Goal: Use online tool/utility: Utilize a website feature to perform a specific function

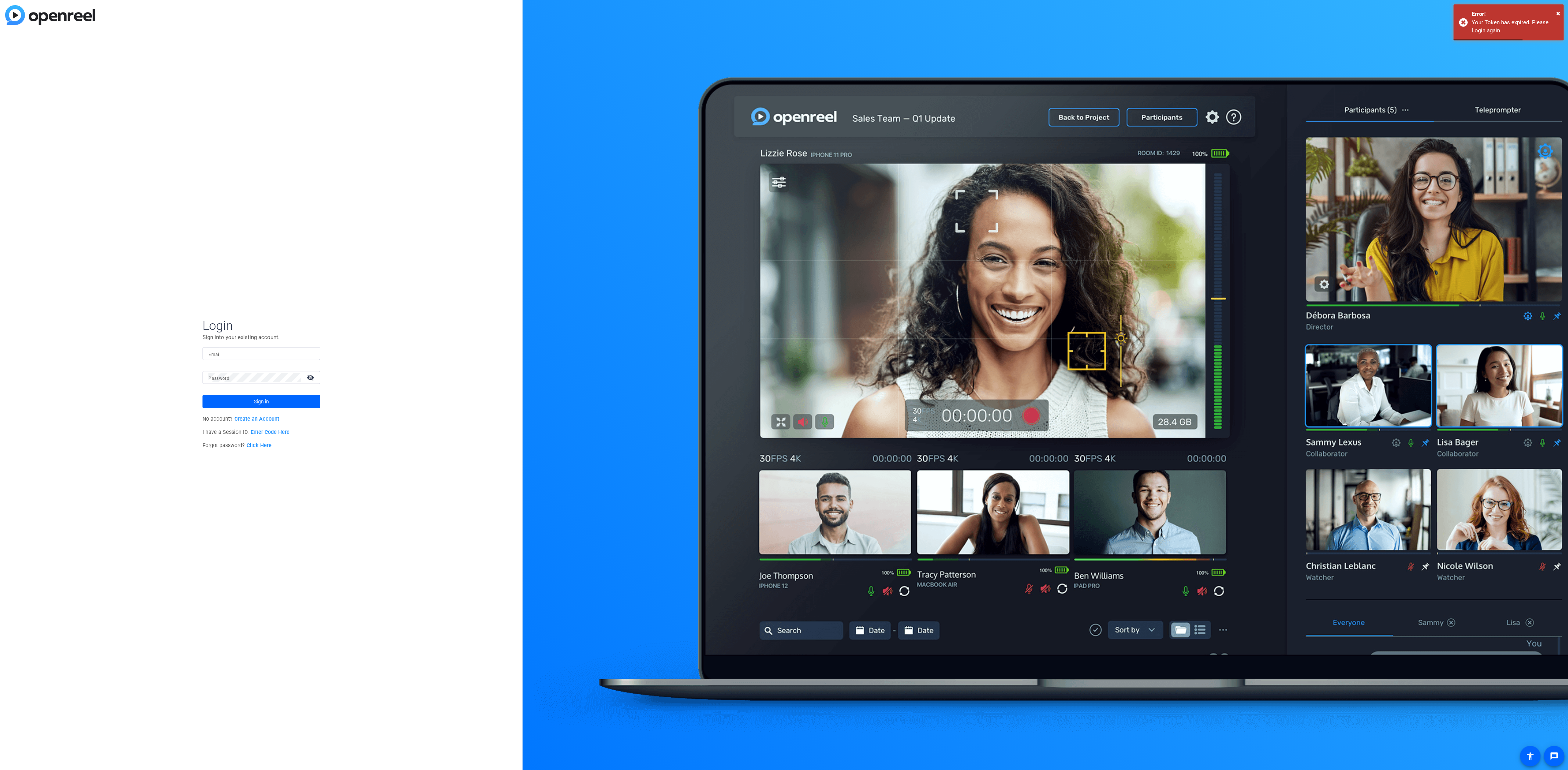
click at [229, 351] on input "Email" at bounding box center [261, 354] width 106 height 9
type input "[PERSON_NAME][EMAIL_ADDRESS][PERSON_NAME][PERSON_NAME][DOMAIN_NAME]"
click at [197, 242] on div "Login Sign into your existing account. Email ryan.keckler@gartner.com Password …" at bounding box center [261, 385] width 522 height 770
click at [228, 376] on mat-label "Password" at bounding box center [219, 379] width 21 height 5
click at [203, 395] on button "Sign in" at bounding box center [261, 402] width 117 height 13
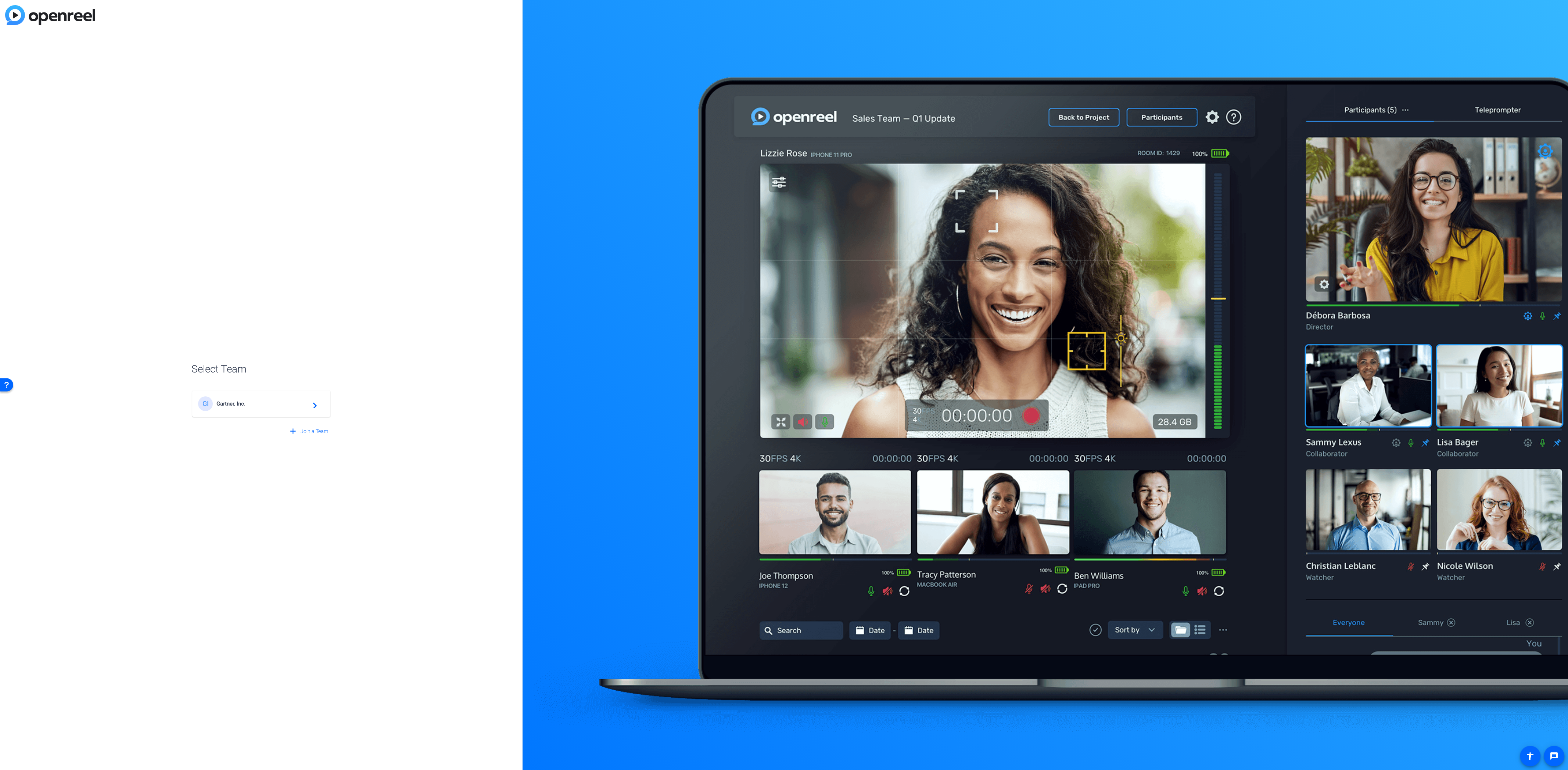
click at [235, 404] on span "Gartner, Inc." at bounding box center [262, 404] width 92 height 7
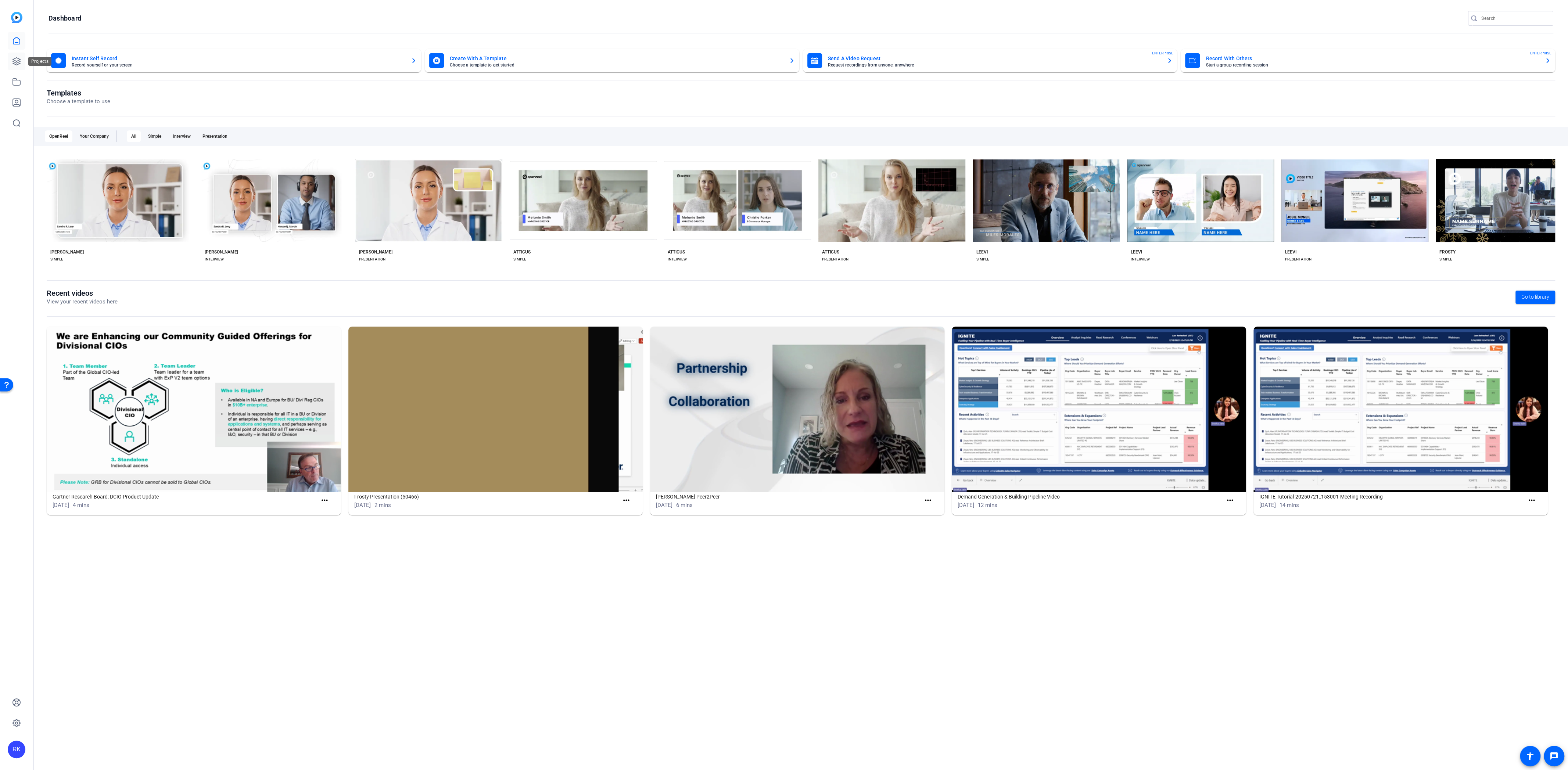
click at [18, 61] on icon at bounding box center [16, 61] width 9 height 9
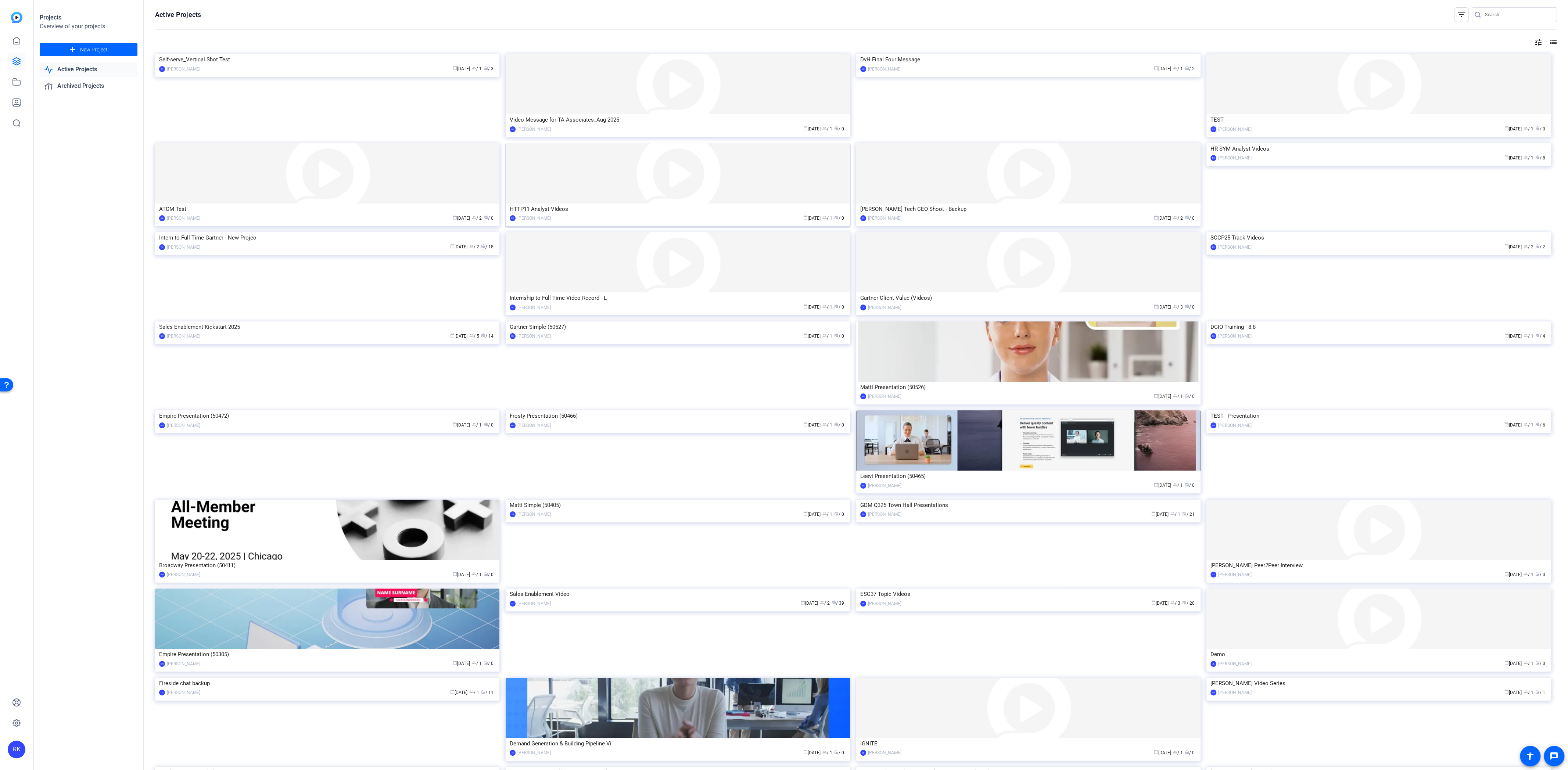
click at [578, 178] on img at bounding box center [678, 173] width 345 height 60
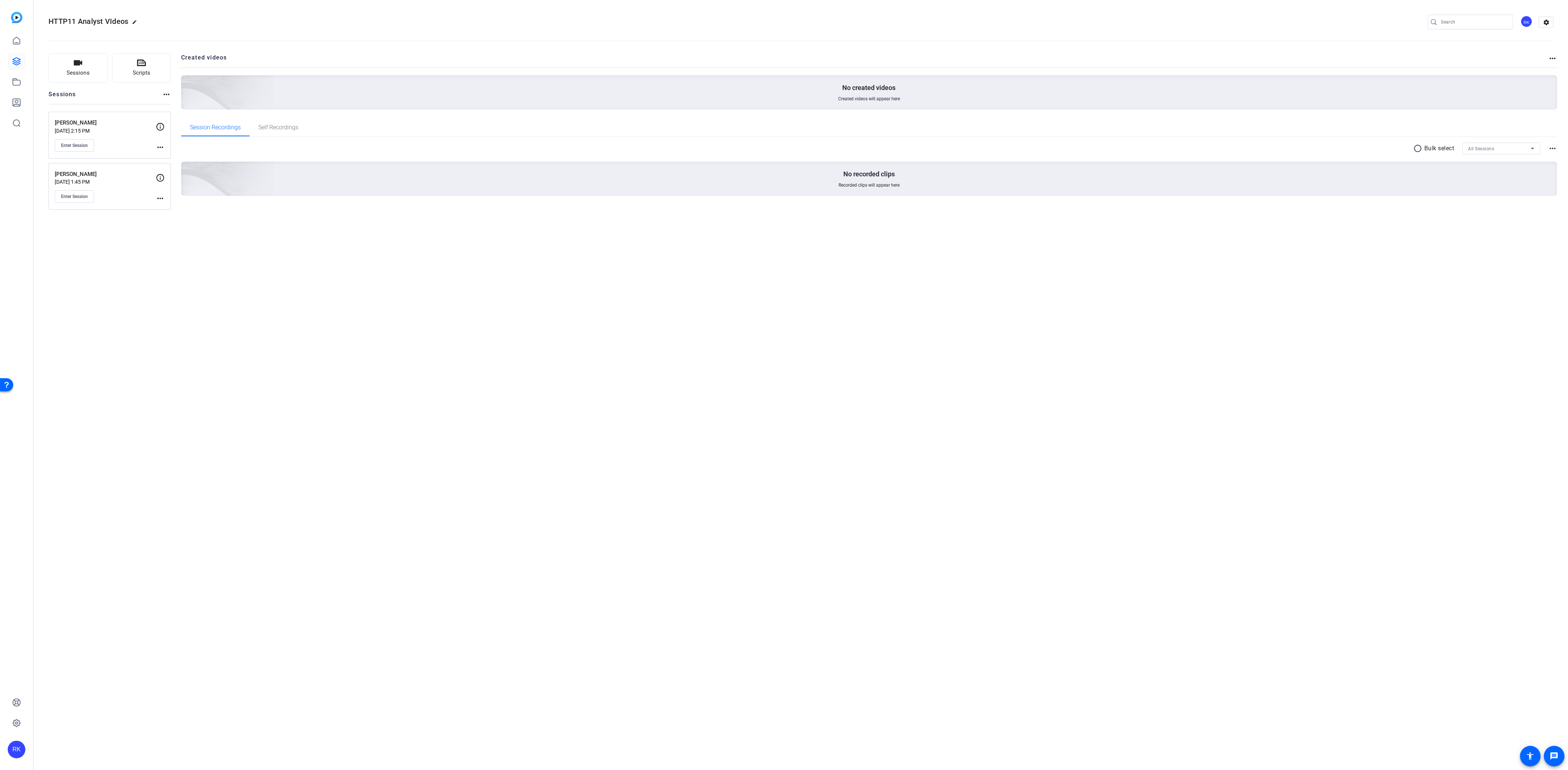
click at [335, 307] on div "HTTP11 Analyst VIdeos edit RK settings Sessions Scripts Sessions more_horiz Ray…" at bounding box center [801, 385] width 1534 height 770
click at [477, 258] on div "HTTP11 Analyst VIdeos edit RK settings Sessions Scripts Sessions more_horiz Ray…" at bounding box center [801, 385] width 1534 height 770
click at [77, 195] on span "Enter Session" at bounding box center [74, 197] width 27 height 6
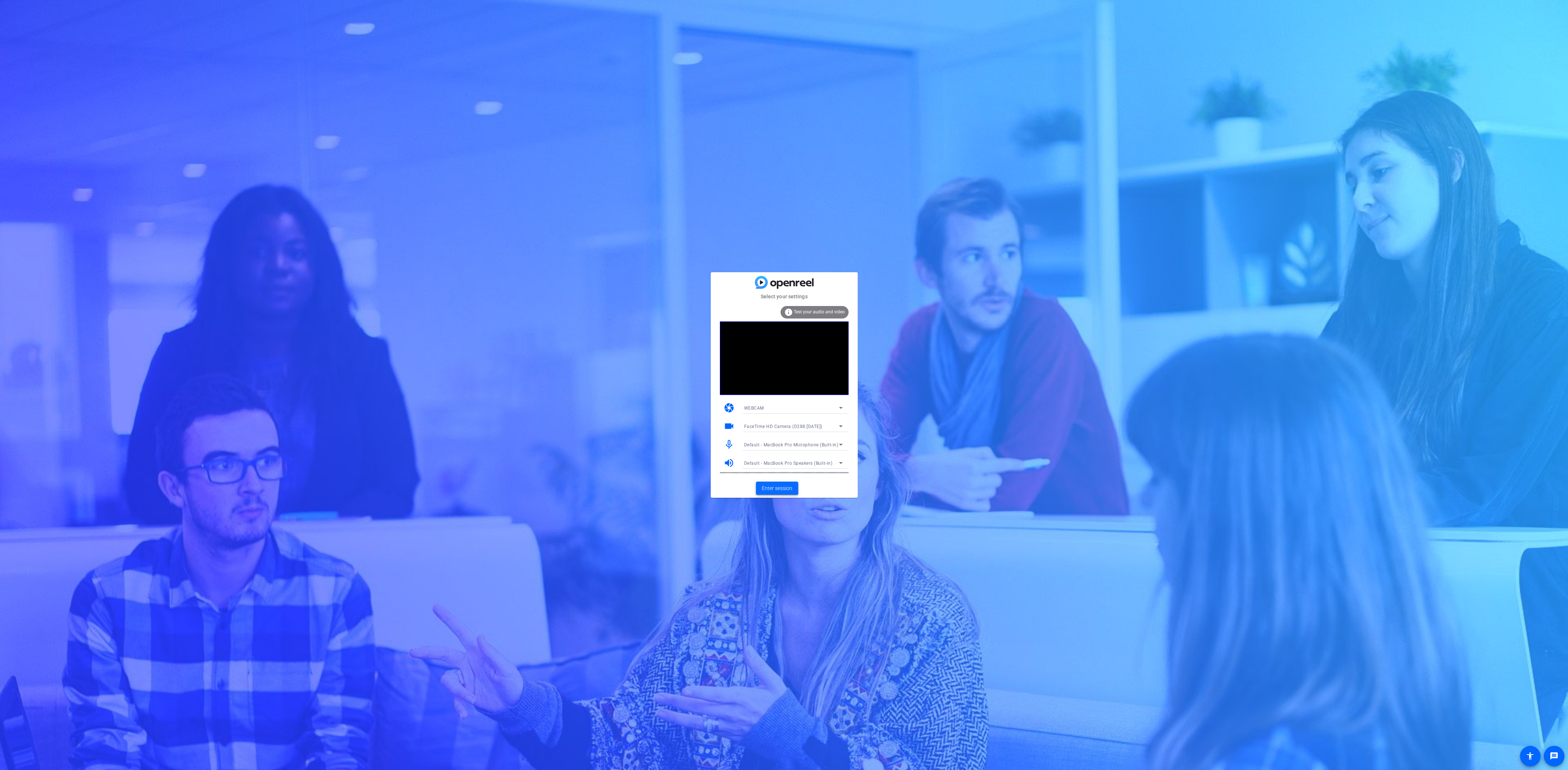
click at [772, 489] on span "Enter session" at bounding box center [777, 488] width 30 height 8
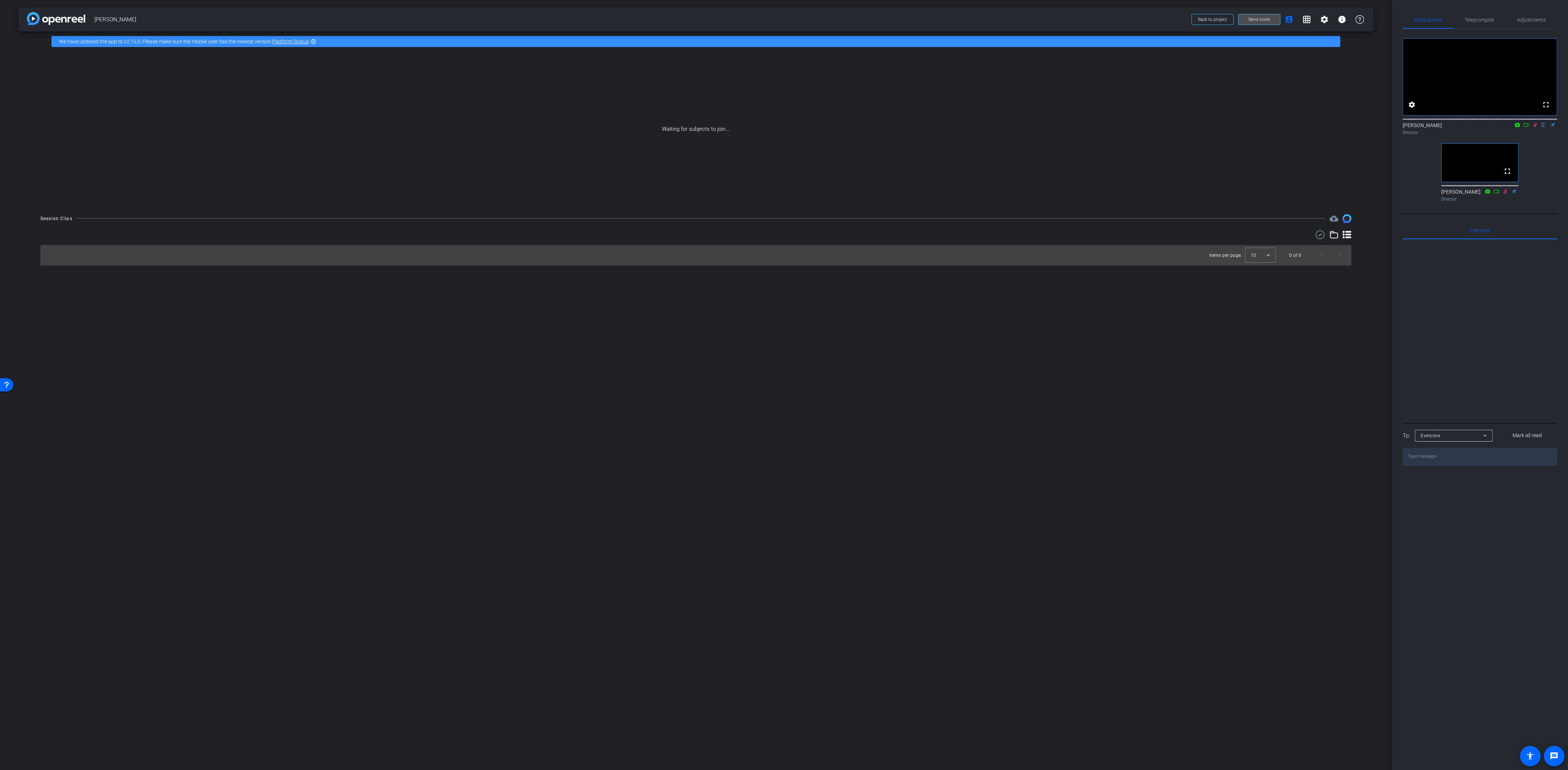
click at [1259, 20] on span "Send invite" at bounding box center [1259, 19] width 22 height 6
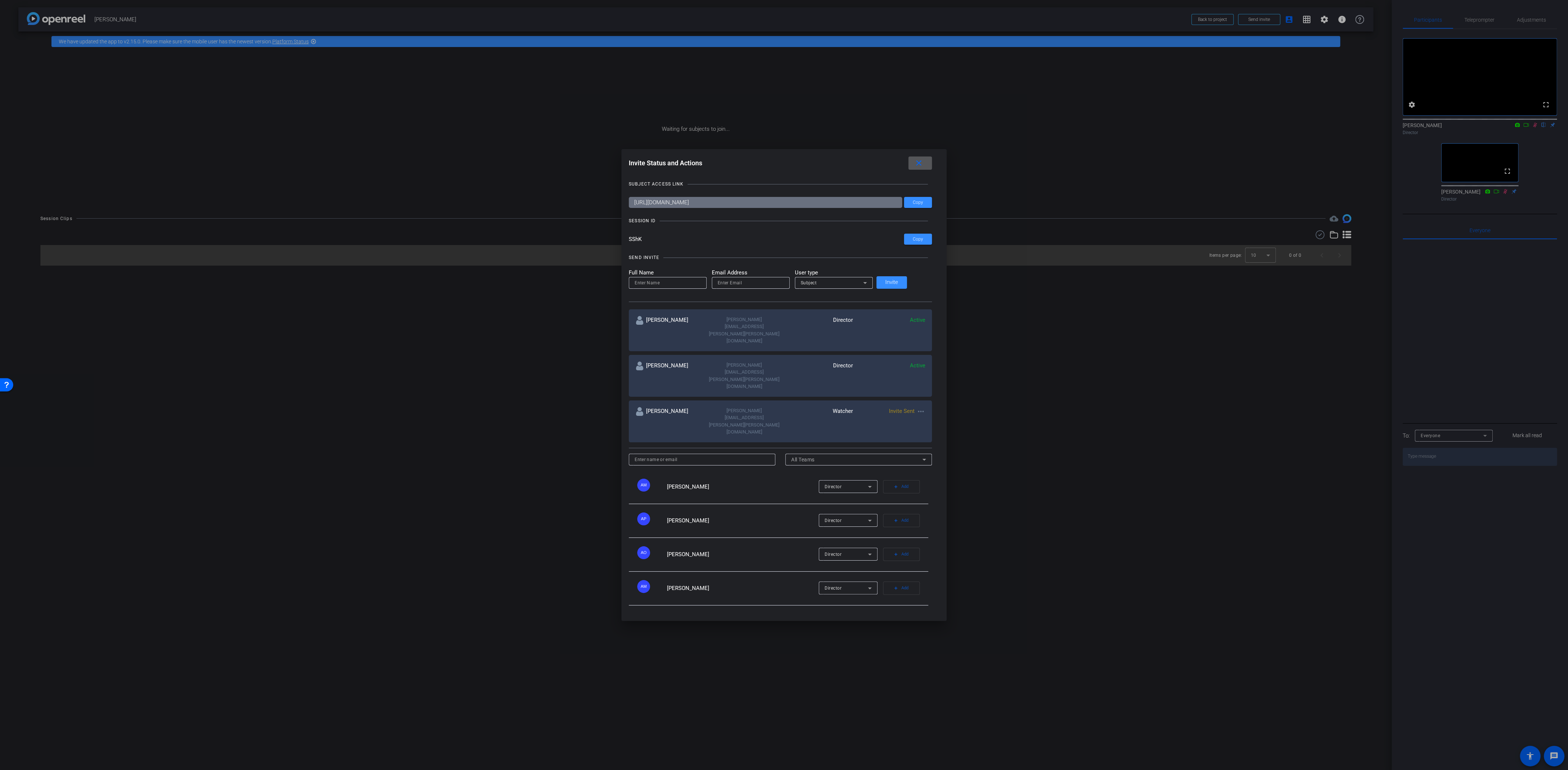
click at [917, 407] on mat-icon "more_horiz" at bounding box center [921, 411] width 9 height 9
click at [807, 404] on div at bounding box center [784, 385] width 1568 height 770
click at [775, 245] on input "SShK" at bounding box center [766, 239] width 275 height 11
click at [1522, 23] on div at bounding box center [784, 385] width 1568 height 770
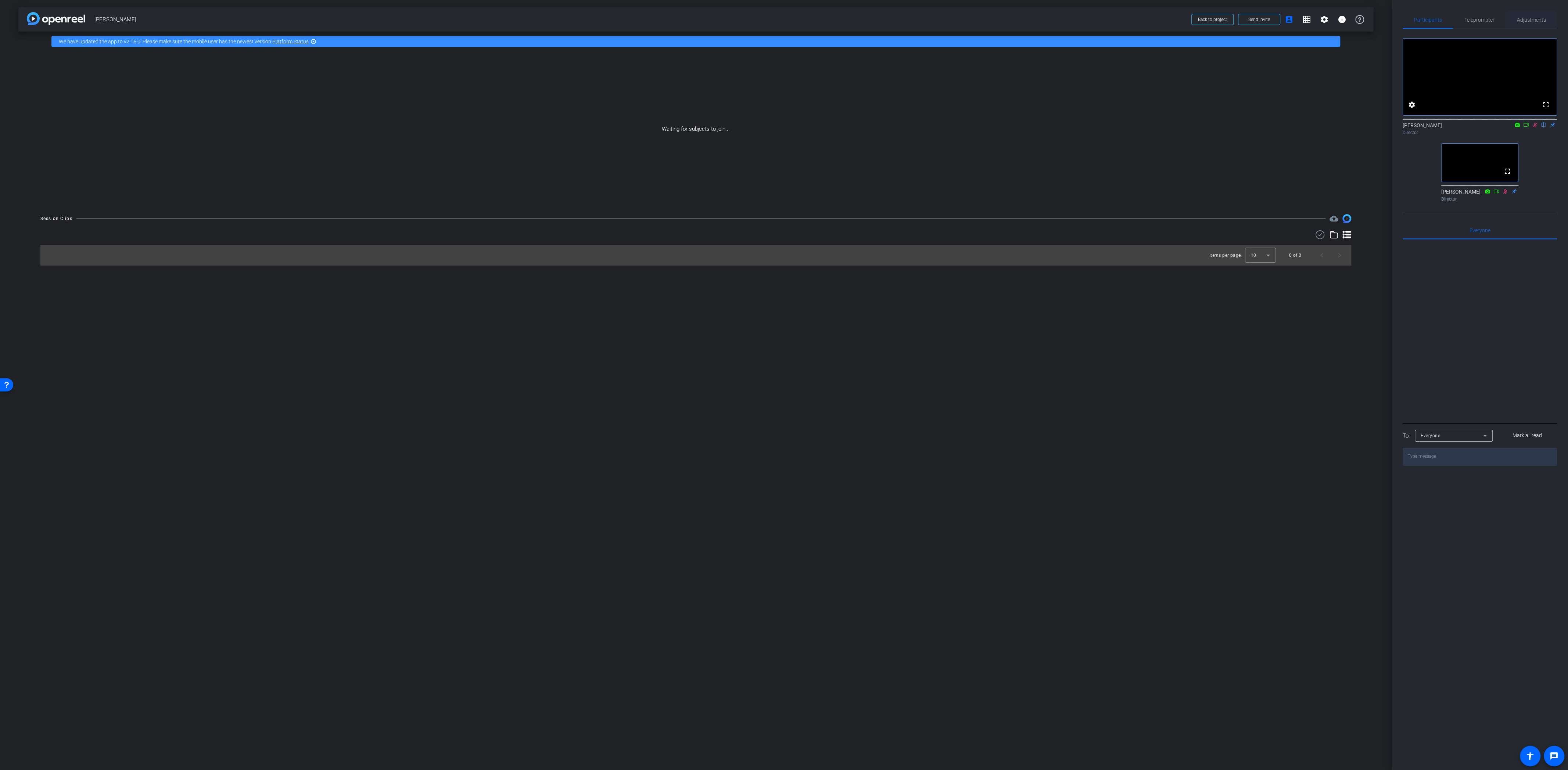
click at [1527, 22] on span "Adjustments" at bounding box center [1531, 19] width 29 height 5
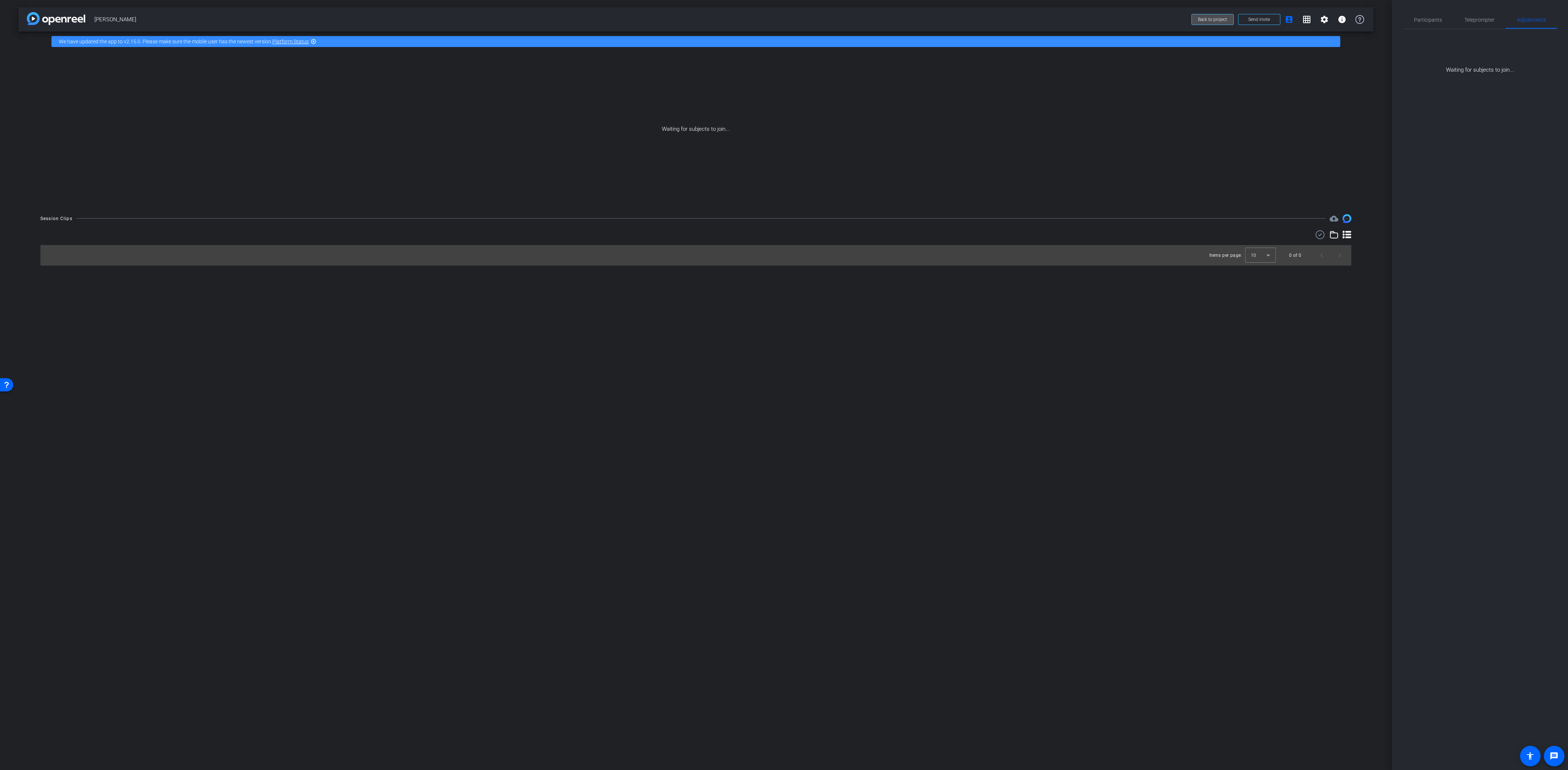
click at [1214, 21] on span "Back to project" at bounding box center [1213, 19] width 29 height 5
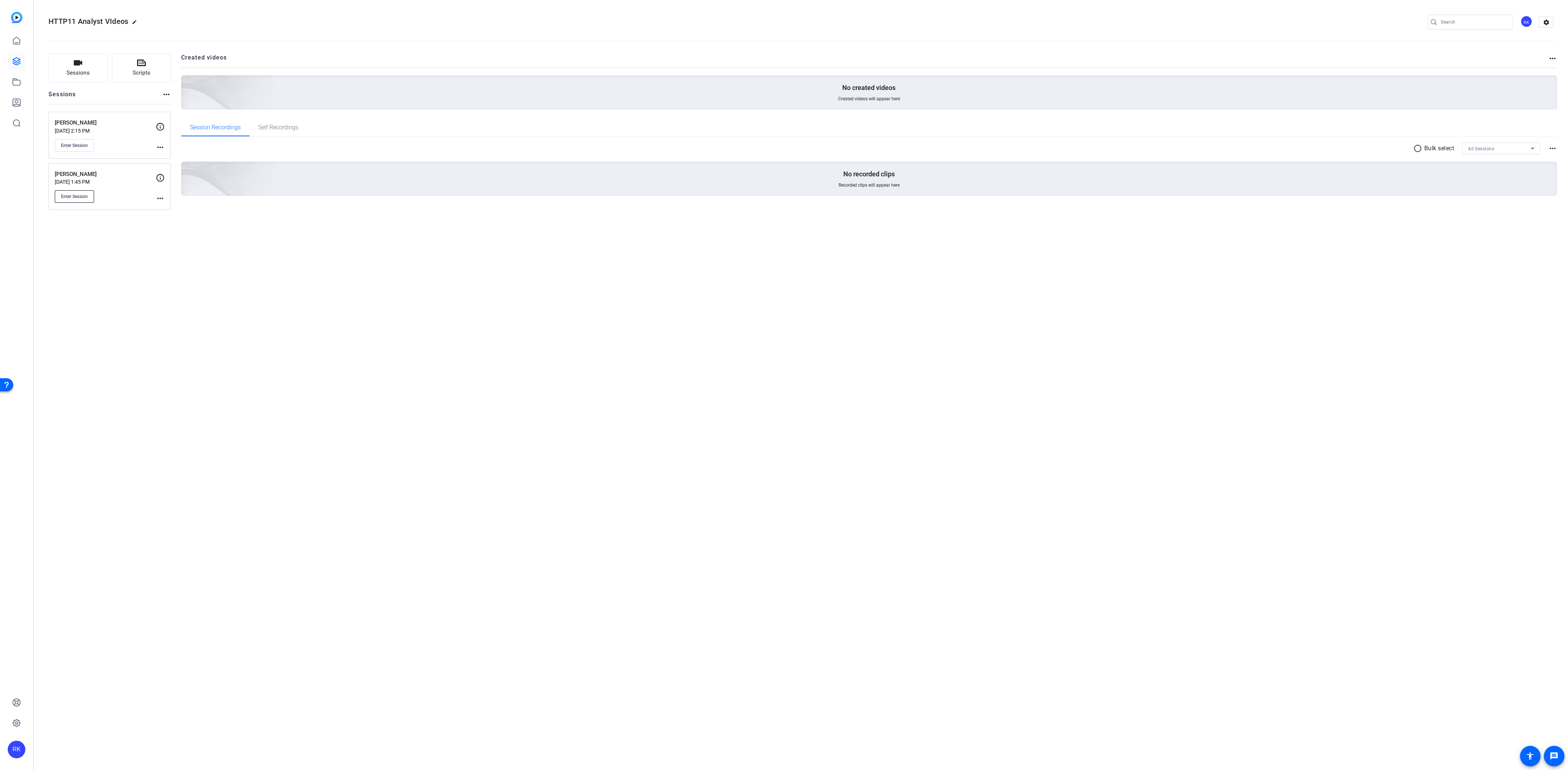
click at [86, 195] on span "Enter Session" at bounding box center [74, 197] width 27 height 6
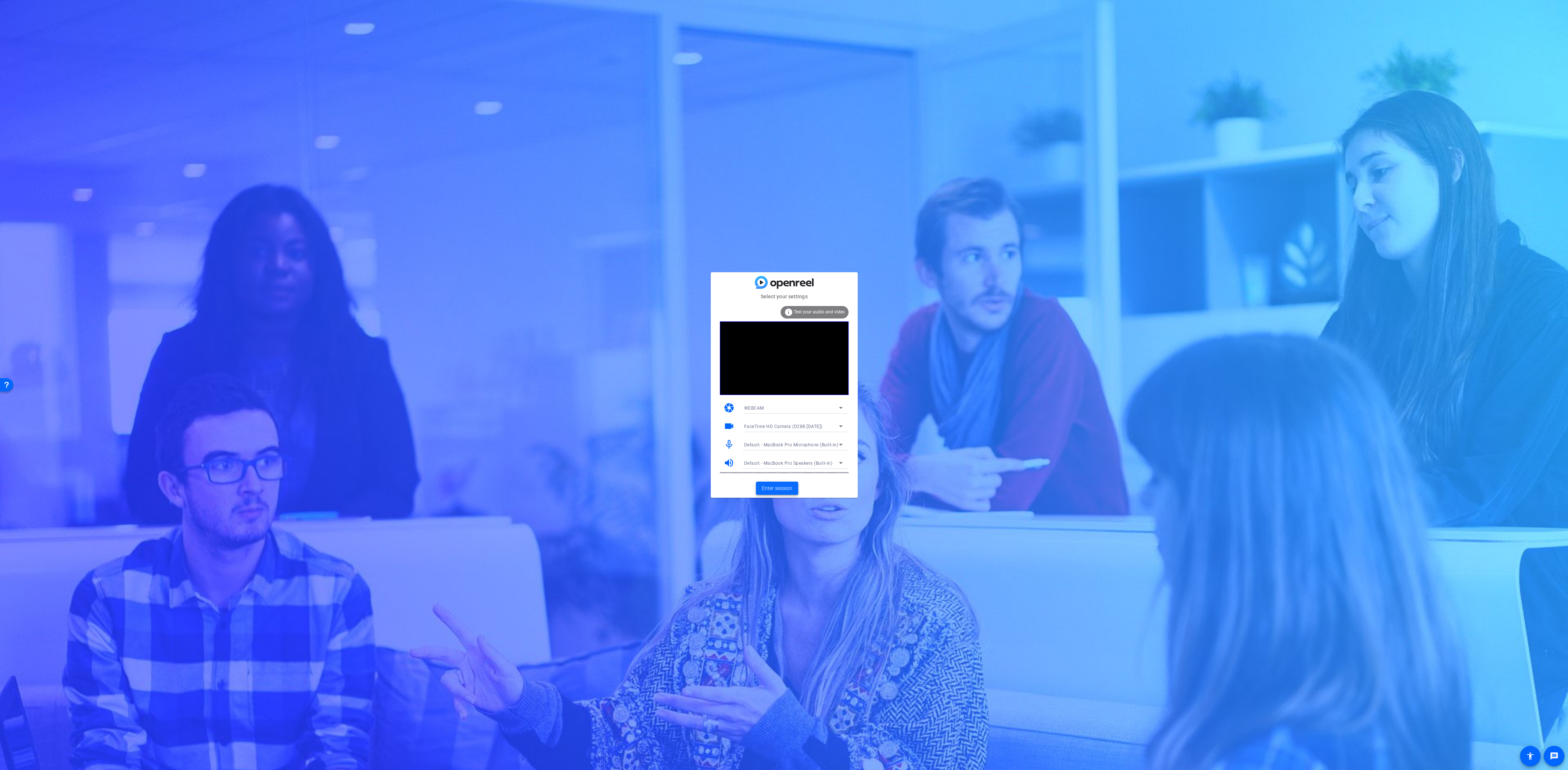
click at [777, 488] on span "Enter session" at bounding box center [777, 488] width 30 height 8
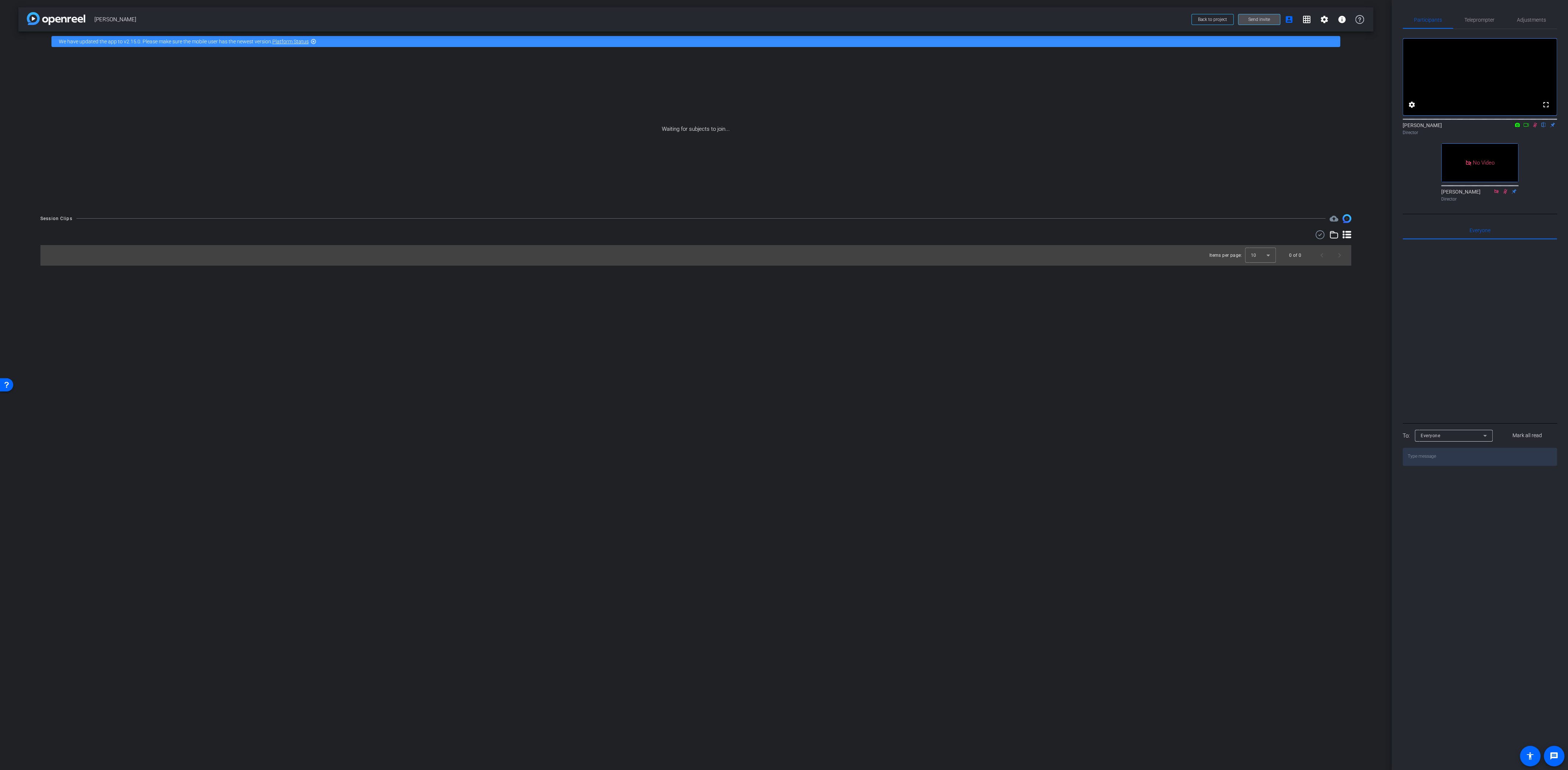
click at [1250, 19] on span "Send invite" at bounding box center [1259, 19] width 22 height 6
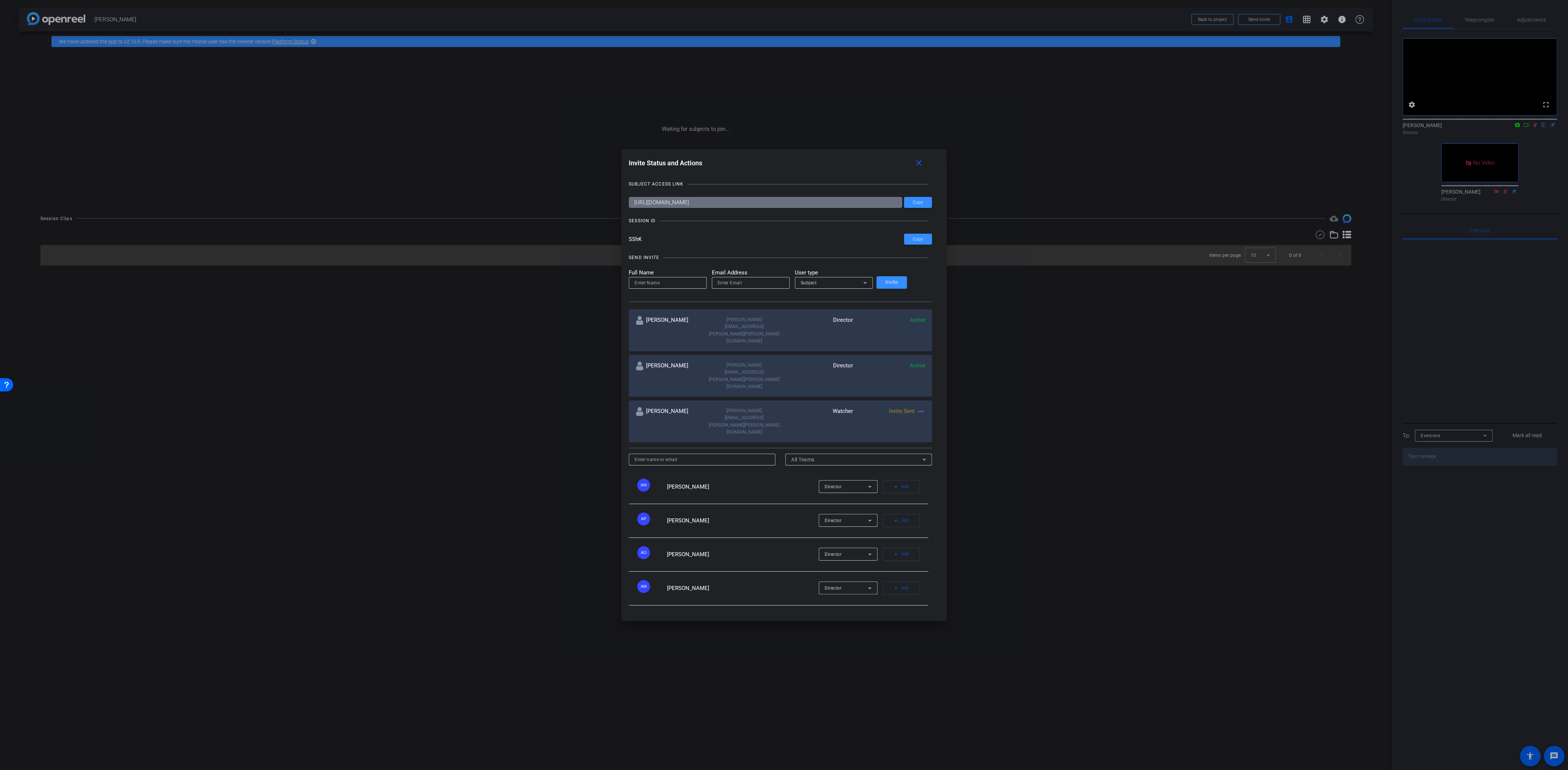
click at [917, 407] on mat-icon "more_horiz" at bounding box center [921, 411] width 9 height 9
click at [929, 421] on span "Re-Send Invite" at bounding box center [937, 421] width 55 height 9
click at [913, 205] on span "Copy" at bounding box center [918, 202] width 10 height 5
click at [913, 242] on span "Copy" at bounding box center [918, 239] width 10 height 5
click at [1533, 135] on div at bounding box center [784, 385] width 1568 height 770
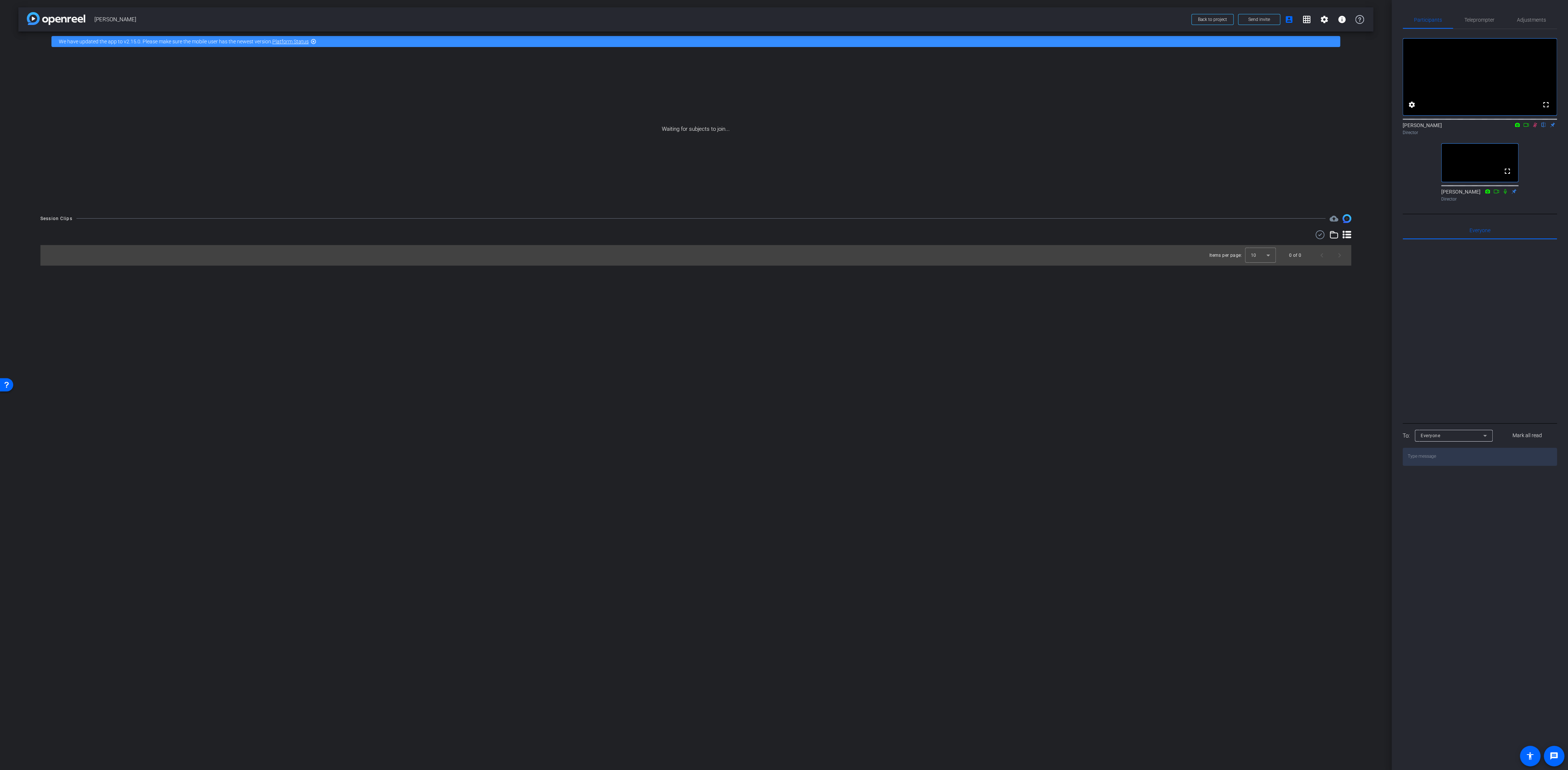
click at [1536, 127] on icon at bounding box center [1535, 125] width 6 height 5
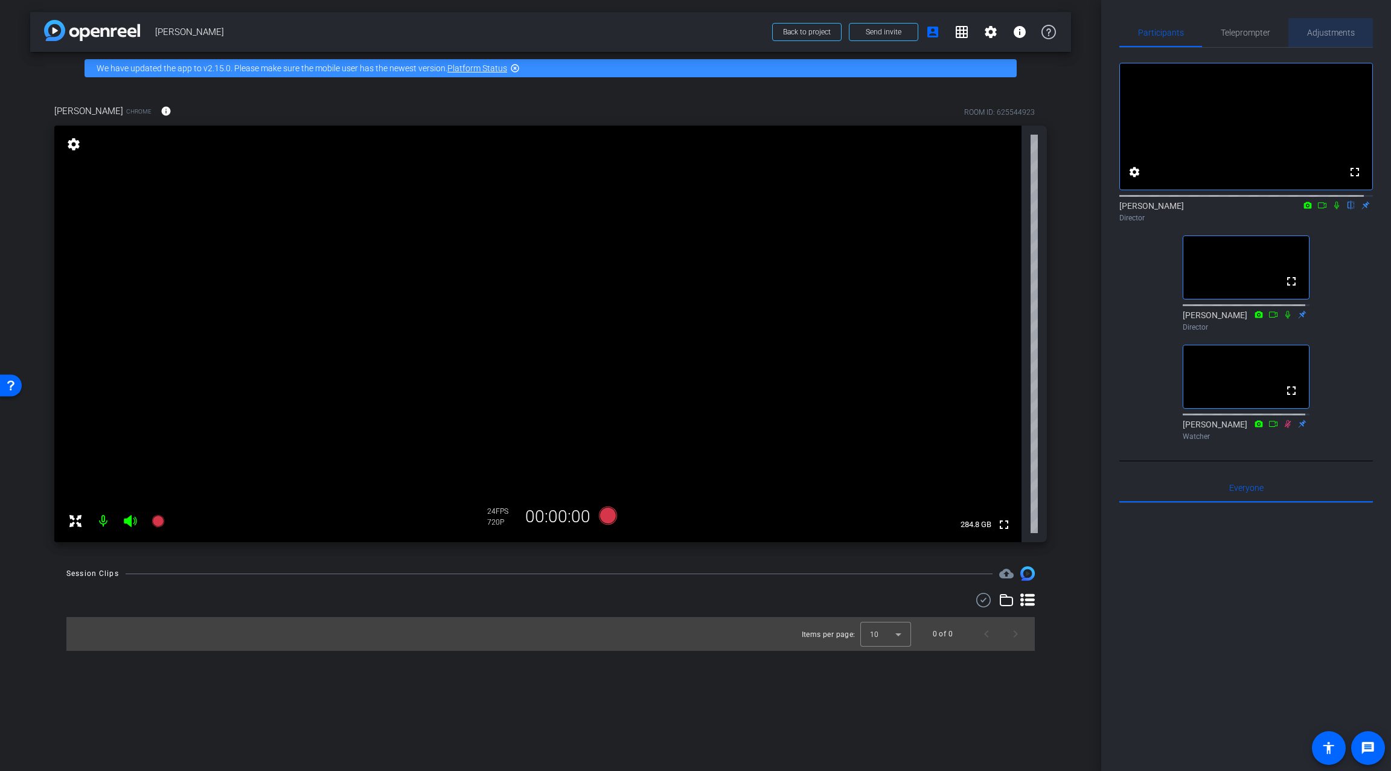
click at [1328, 33] on span "Adjustments" at bounding box center [1331, 32] width 48 height 8
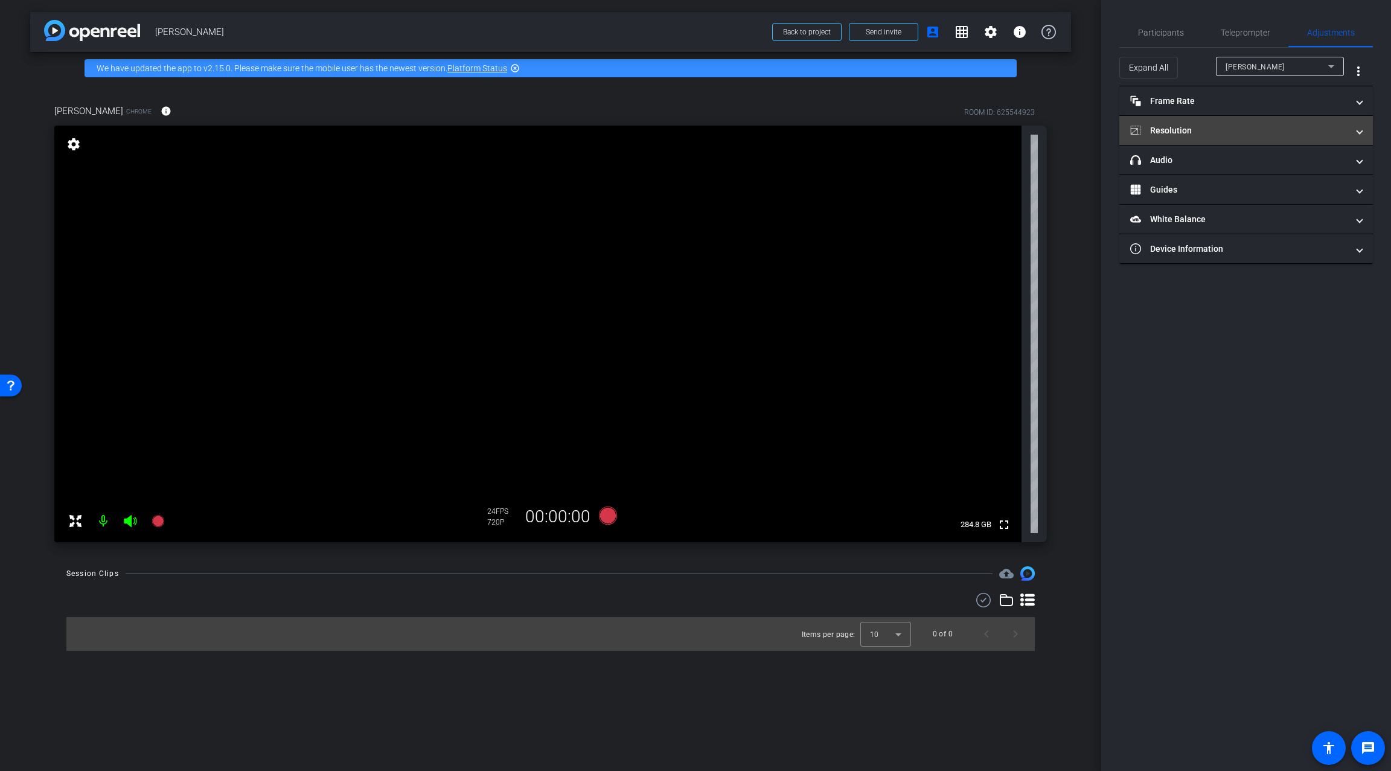
click at [1206, 131] on mat-panel-title "Resolution" at bounding box center [1238, 130] width 217 height 13
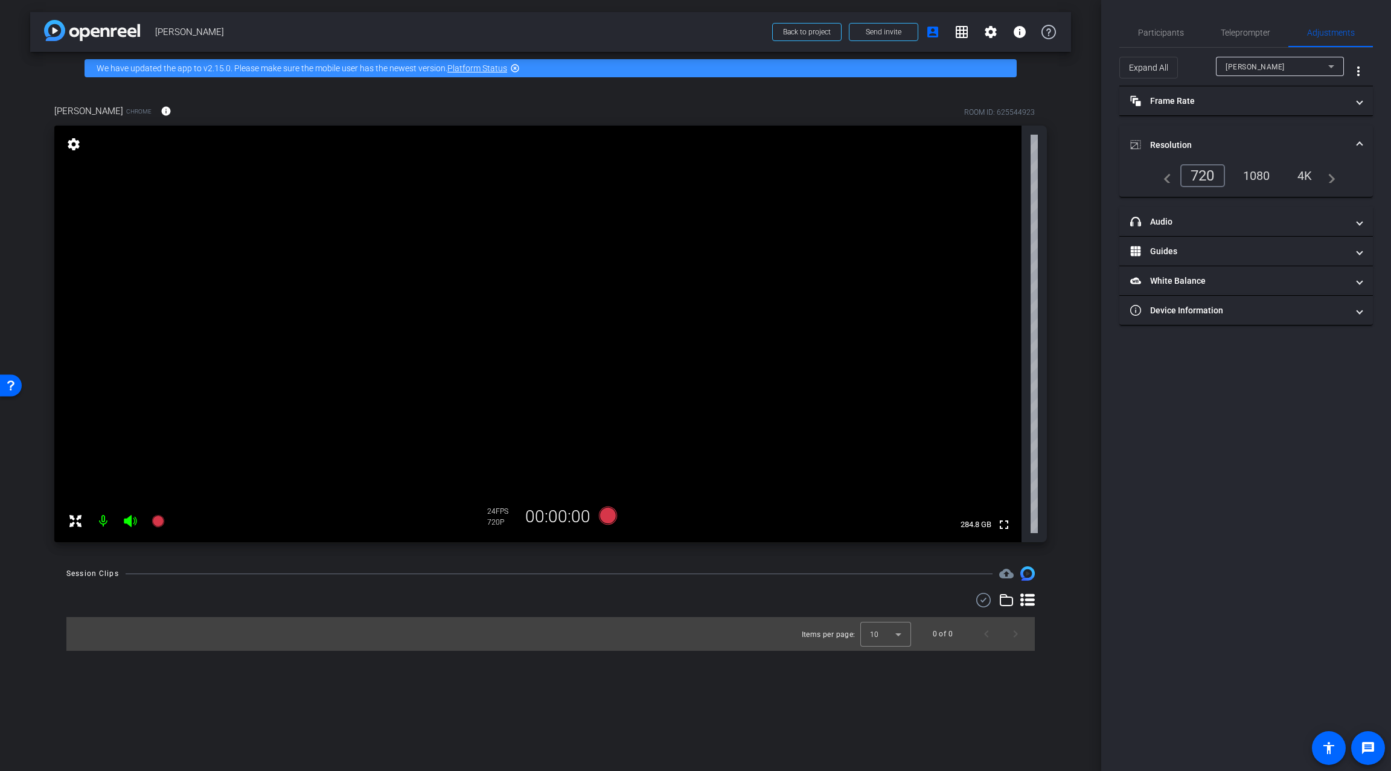
click at [1261, 174] on div "1080" at bounding box center [1256, 175] width 45 height 21
click at [1305, 174] on div "4K" at bounding box center [1305, 175] width 33 height 21
click at [1252, 173] on div "1080" at bounding box center [1251, 175] width 45 height 21
click at [1200, 173] on div "720" at bounding box center [1199, 175] width 39 height 21
click at [1262, 175] on div "1080" at bounding box center [1256, 175] width 45 height 21
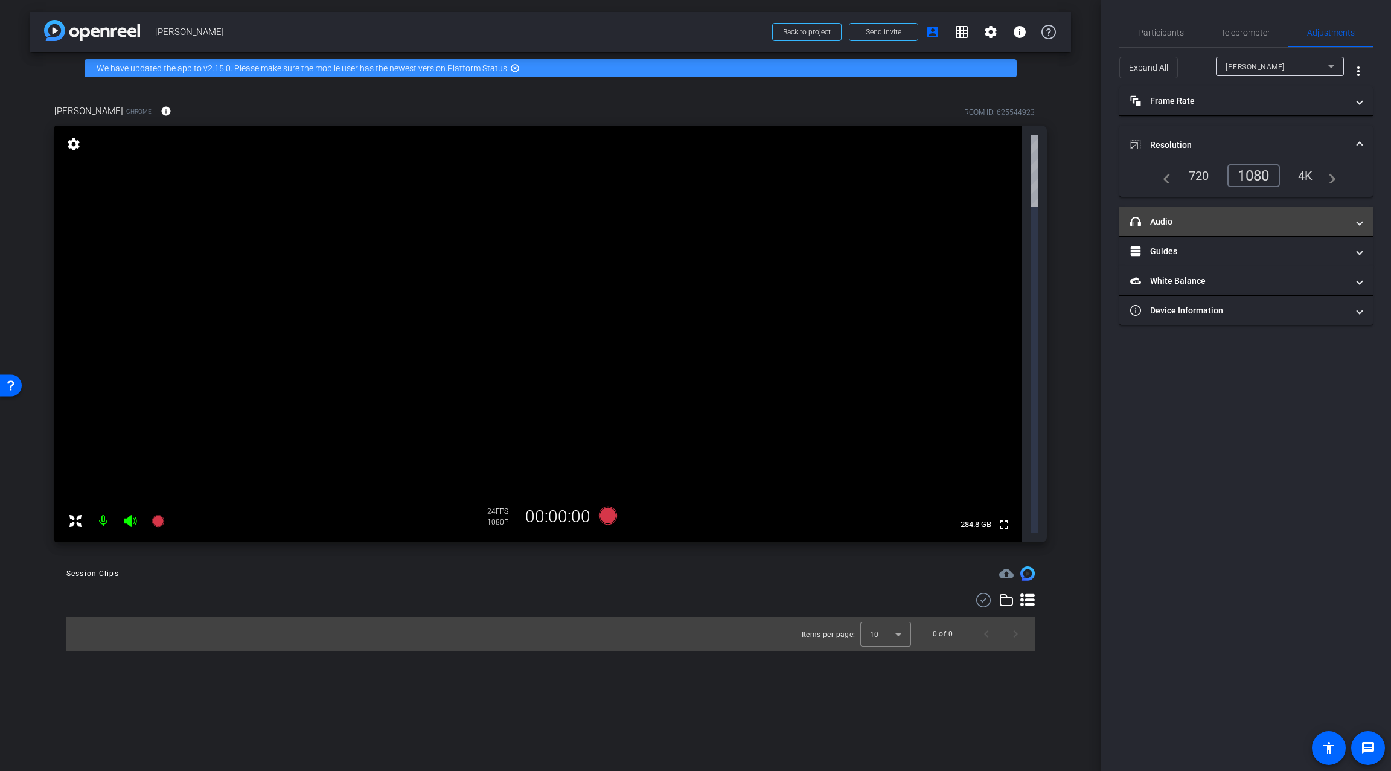
click at [1218, 219] on mat-panel-title "headphone icon Audio" at bounding box center [1238, 222] width 217 height 13
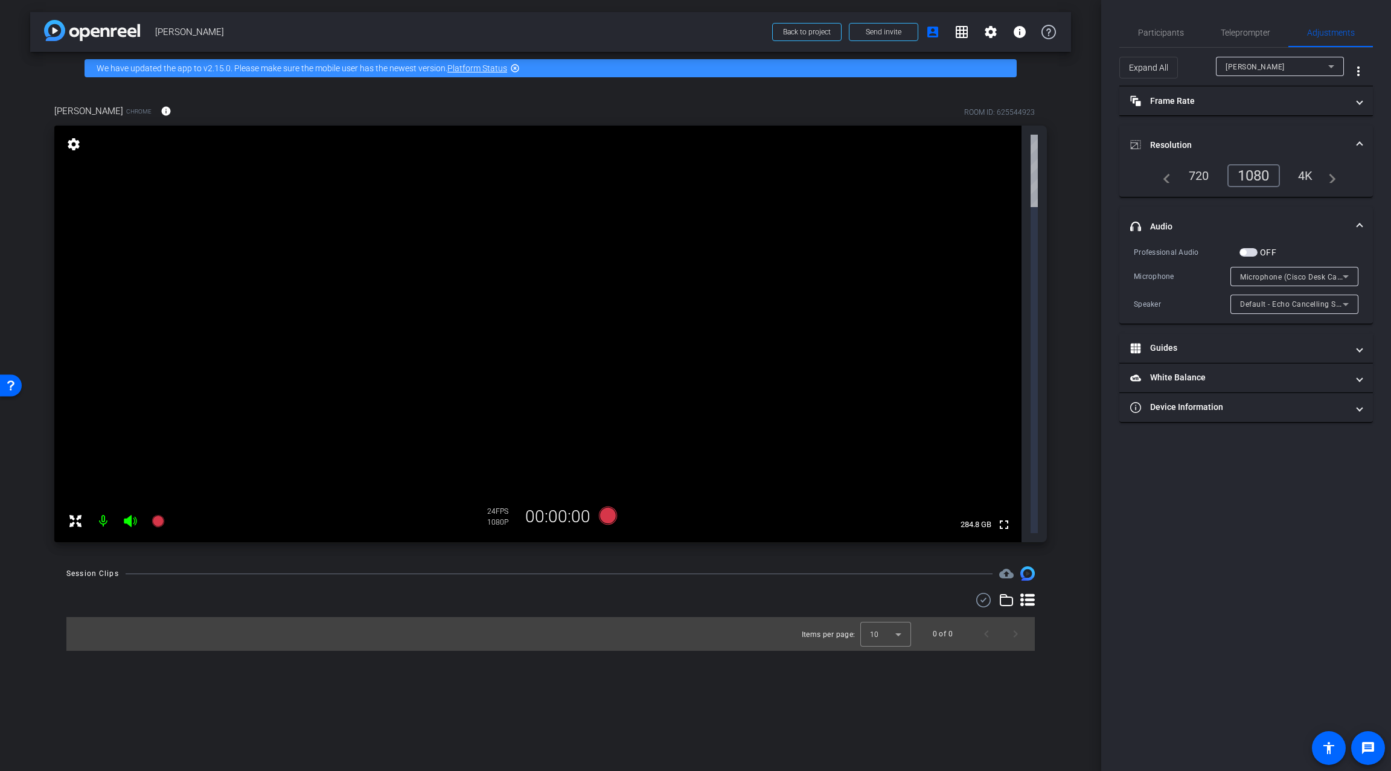
click at [1247, 217] on mat-expansion-panel-header "headphone icon Audio" at bounding box center [1246, 226] width 254 height 39
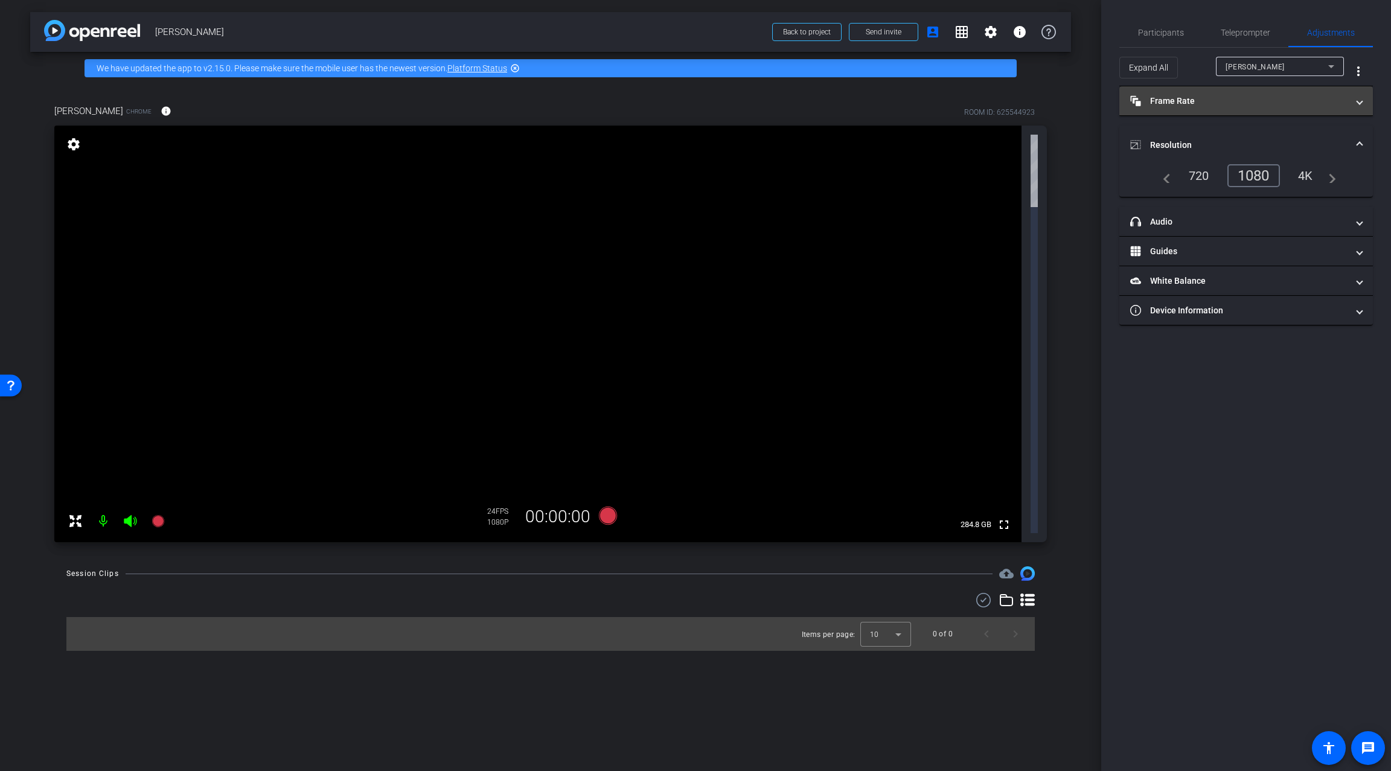
click at [1248, 105] on mat-panel-title "Frame Rate Frame Rate" at bounding box center [1238, 101] width 217 height 13
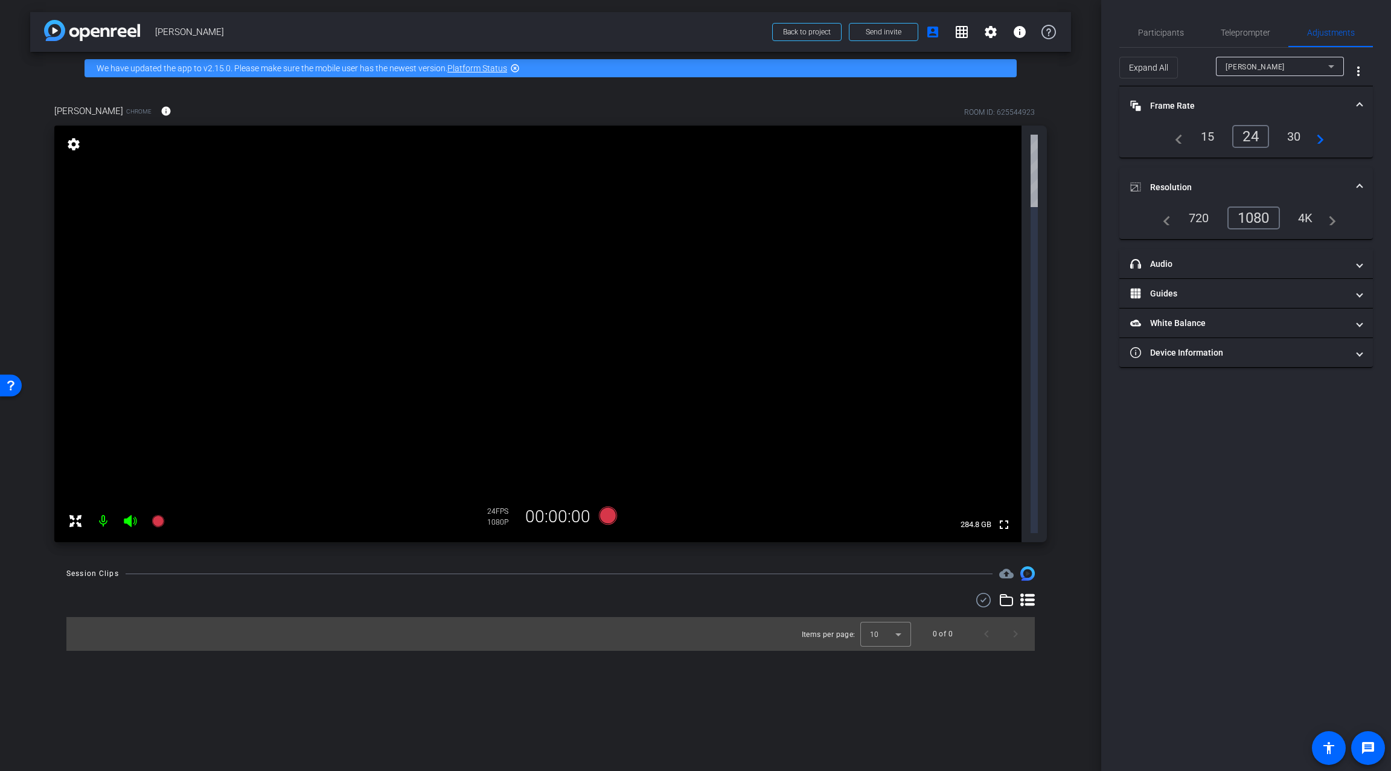
click at [1285, 134] on div "30" at bounding box center [1294, 136] width 32 height 21
click at [1251, 135] on div "24" at bounding box center [1248, 136] width 32 height 21
click at [1198, 216] on div "720" at bounding box center [1199, 218] width 39 height 21
click at [1249, 136] on div "24" at bounding box center [1248, 136] width 32 height 21
click at [1260, 213] on div "1080" at bounding box center [1256, 218] width 45 height 21
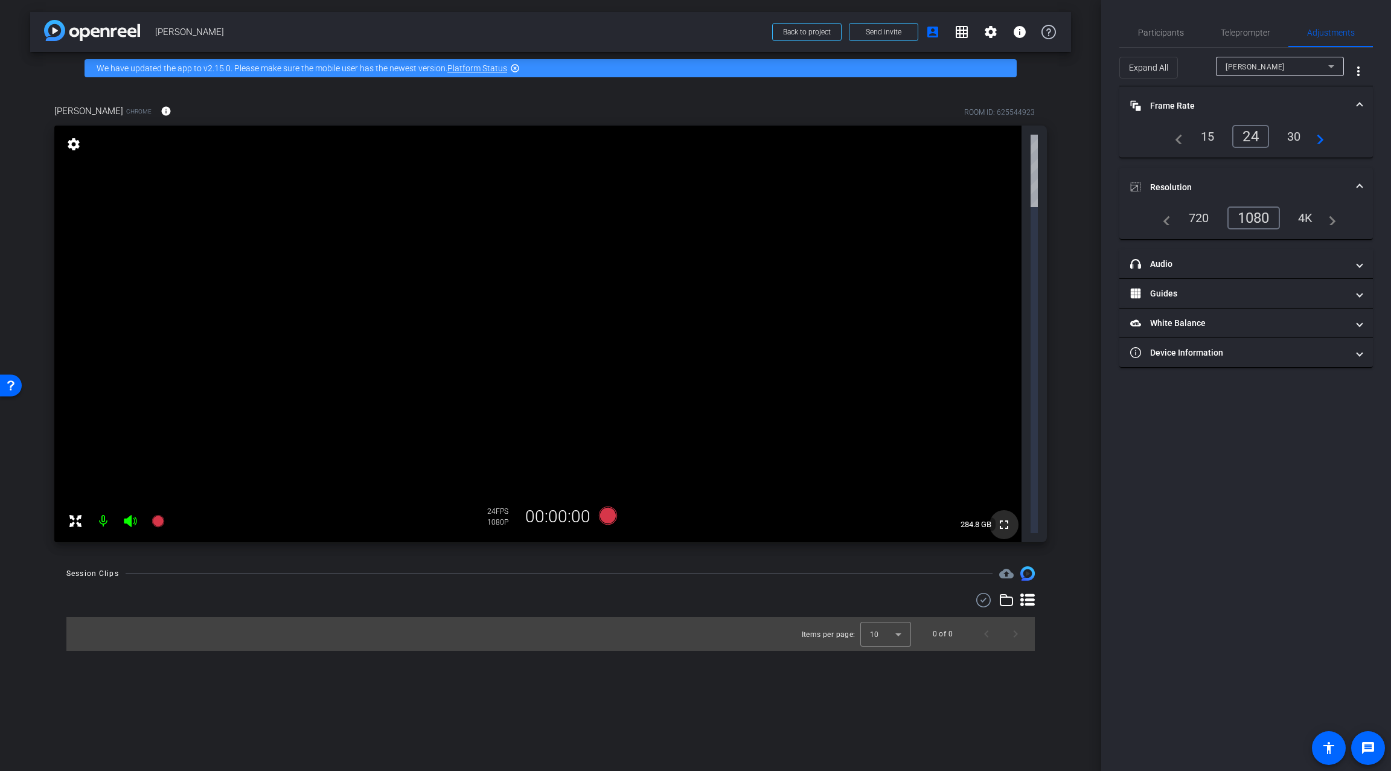
click at [1003, 517] on mat-icon "fullscreen" at bounding box center [1004, 524] width 14 height 14
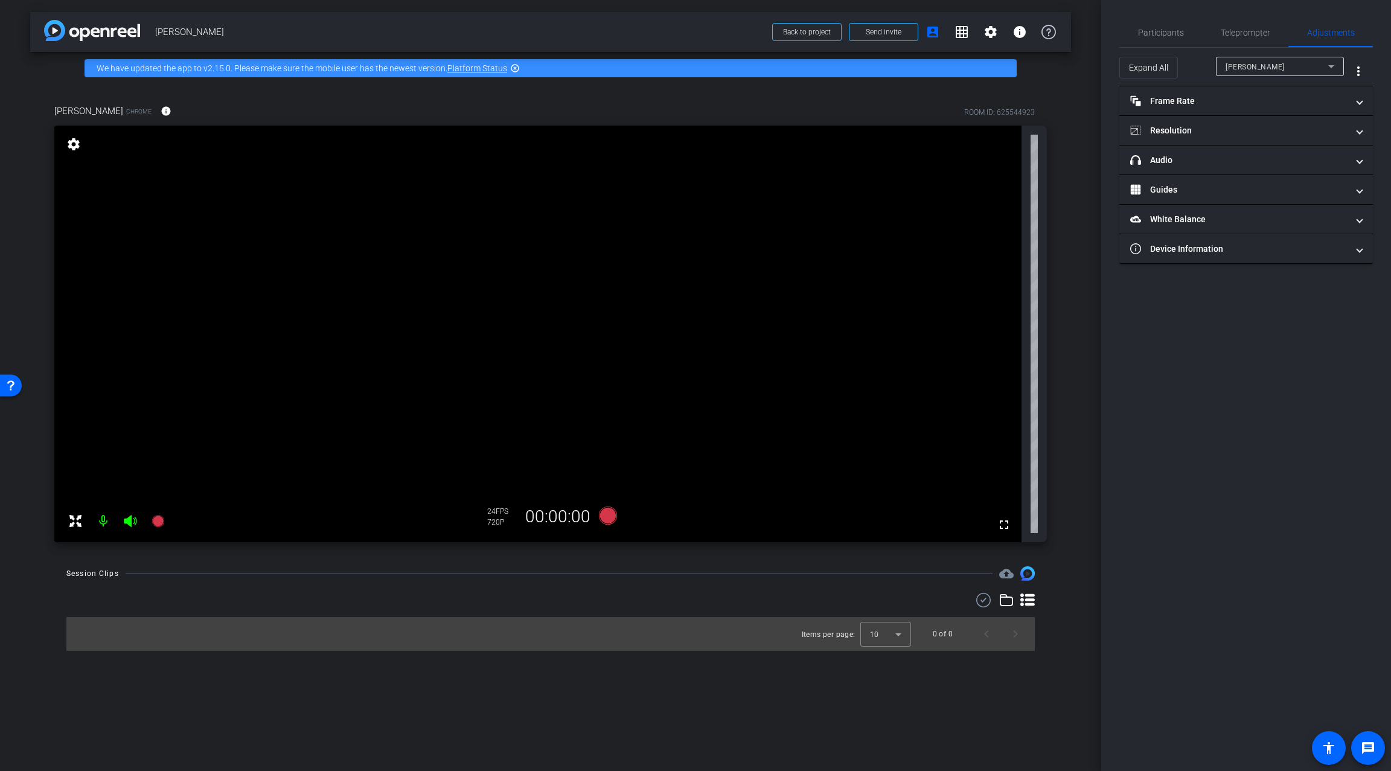
type input "11000"
click at [1216, 130] on mat-panel-title "Resolution" at bounding box center [1238, 130] width 217 height 13
click at [1258, 177] on div "1080" at bounding box center [1256, 175] width 45 height 21
click at [1160, 30] on span "Participants" at bounding box center [1161, 32] width 46 height 8
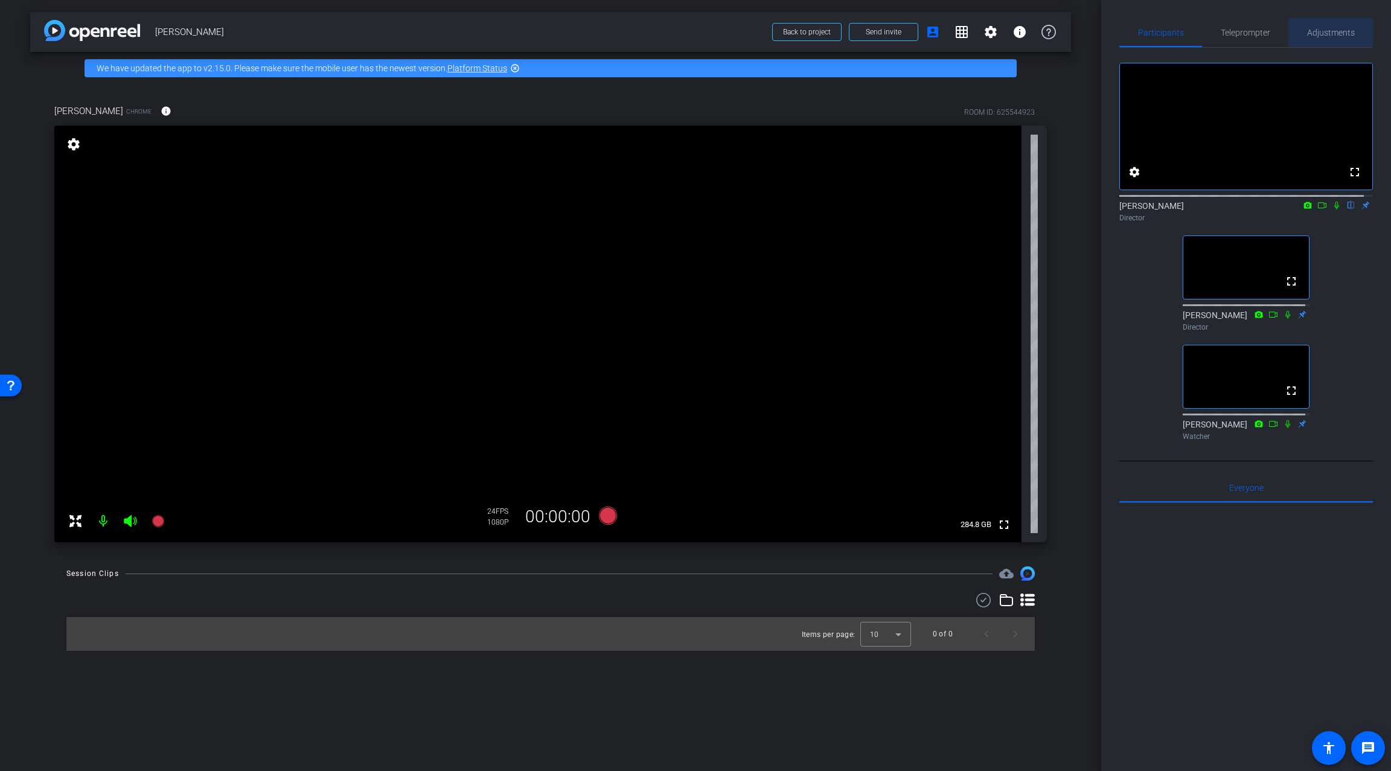
click at [1337, 32] on span "Adjustments" at bounding box center [1331, 32] width 48 height 8
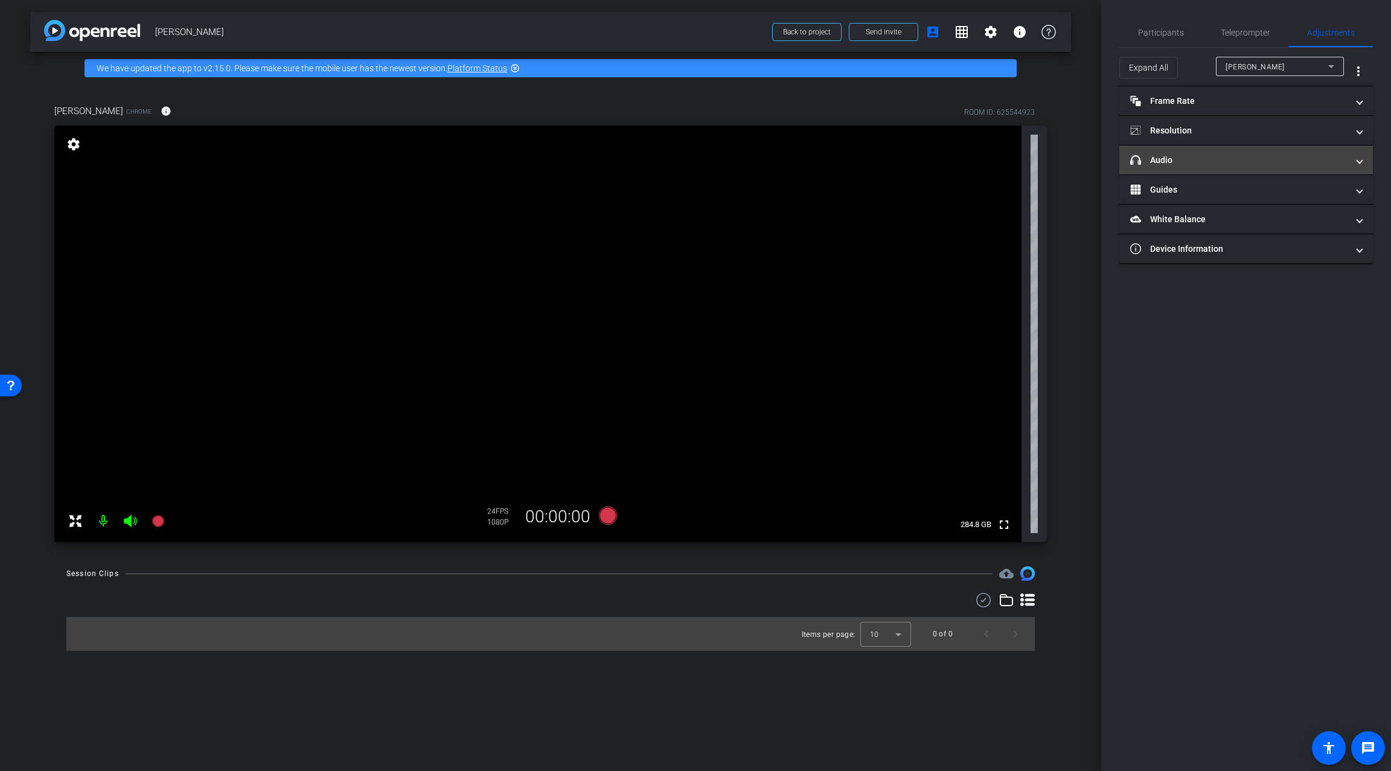
click at [1204, 154] on mat-panel-title "headphone icon Audio" at bounding box center [1238, 160] width 217 height 13
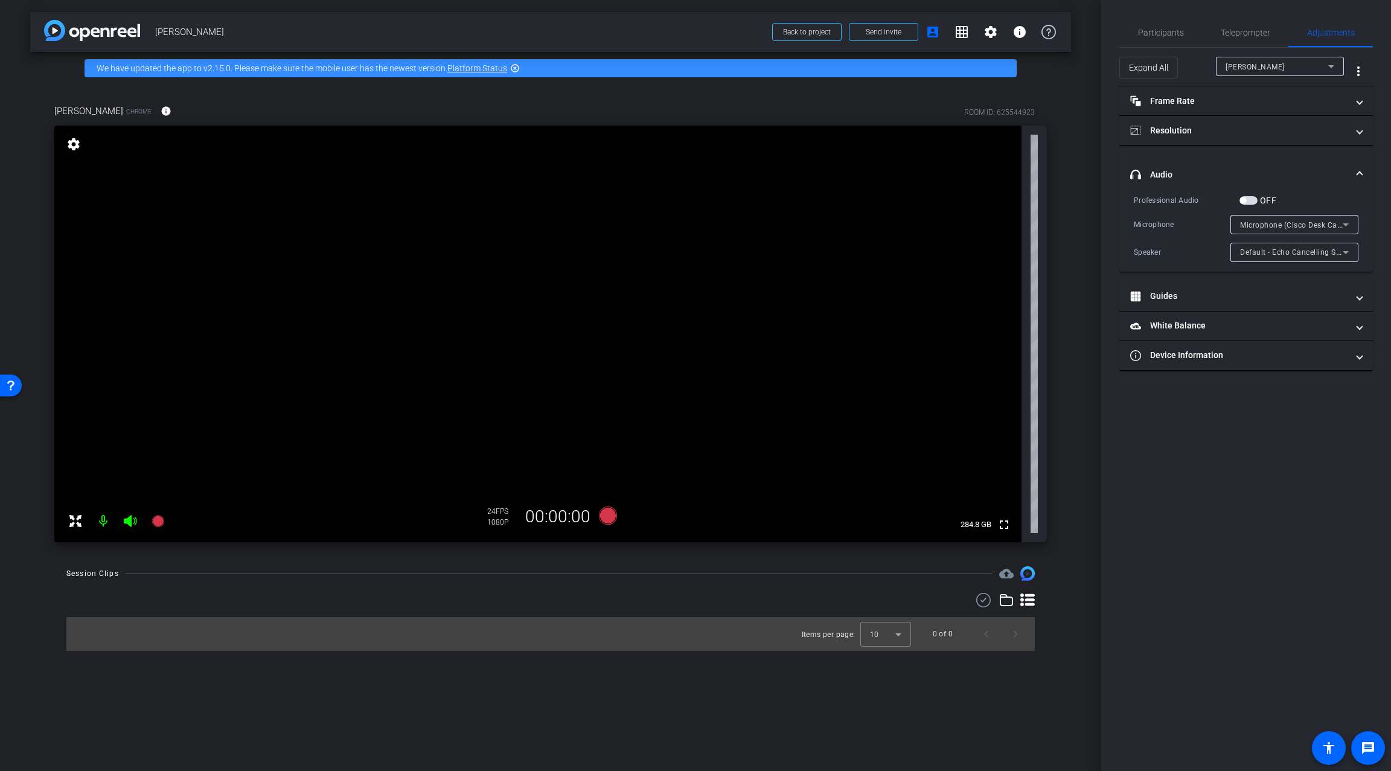
click at [1250, 199] on span "button" at bounding box center [1248, 200] width 18 height 8
click at [1251, 198] on span "button" at bounding box center [1251, 200] width 6 height 6
click at [1156, 32] on span "Participants" at bounding box center [1161, 32] width 46 height 8
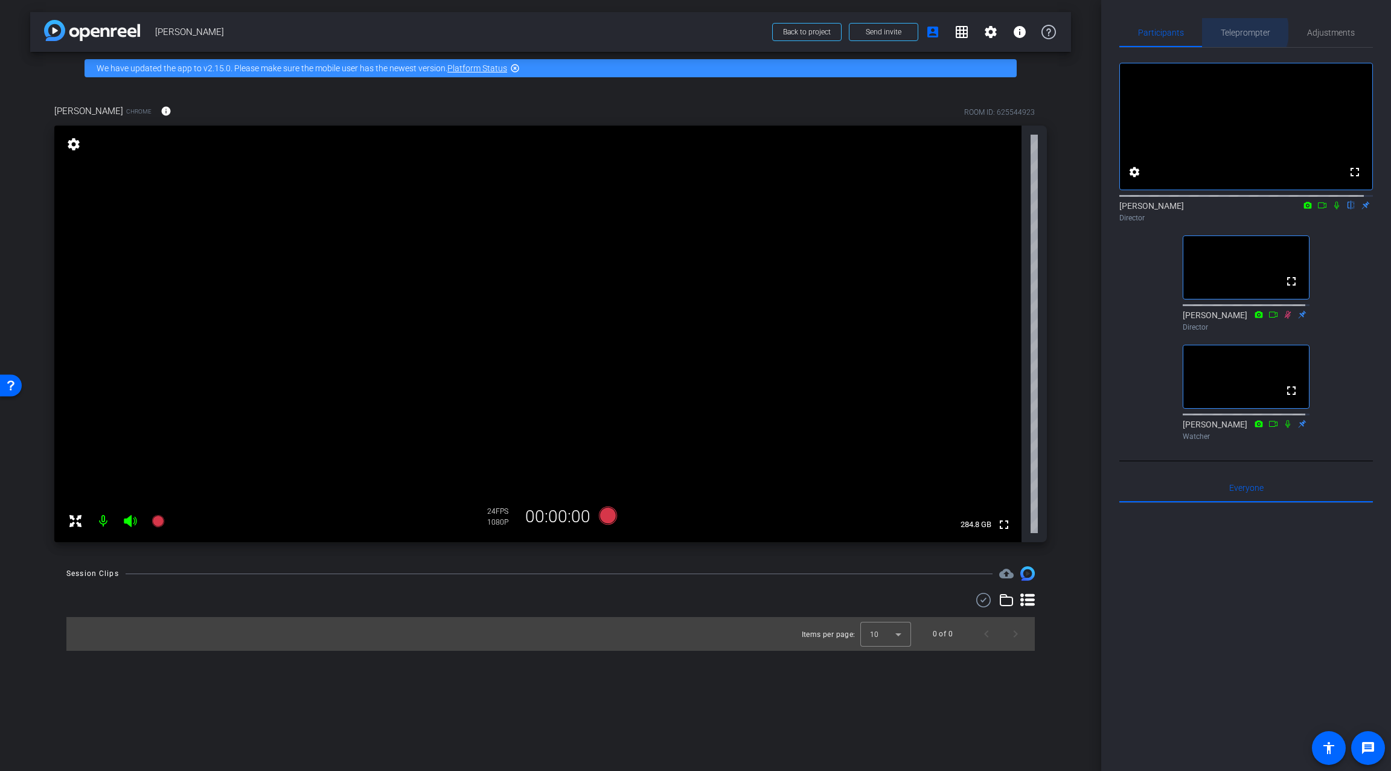
click at [1236, 31] on span "Teleprompter" at bounding box center [1246, 32] width 50 height 8
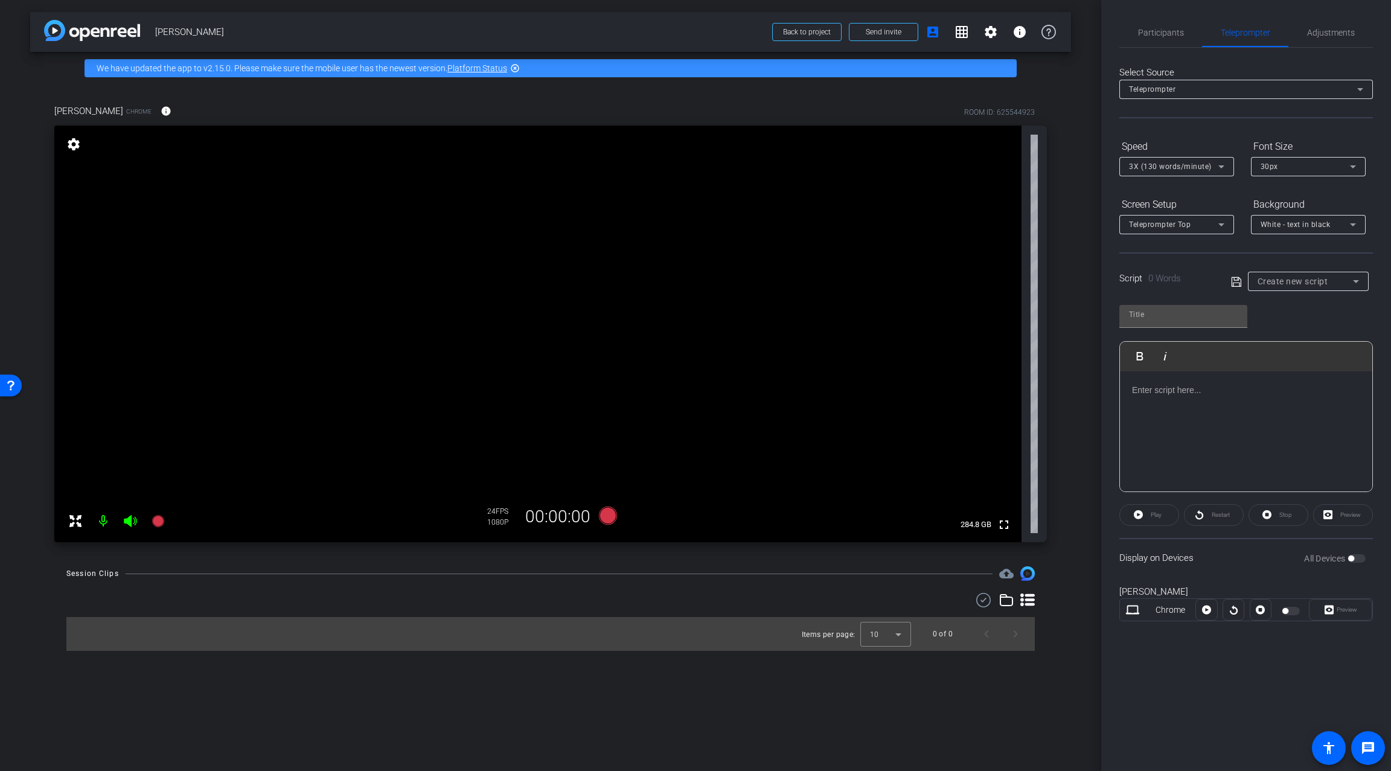
click at [1206, 396] on p at bounding box center [1246, 389] width 228 height 13
drag, startPoint x: 1169, startPoint y: 389, endPoint x: 1133, endPoint y: 391, distance: 36.2
click at [1129, 392] on div "Test" at bounding box center [1246, 431] width 252 height 121
copy p "Test"
click at [1198, 389] on p "Test" at bounding box center [1246, 389] width 228 height 13
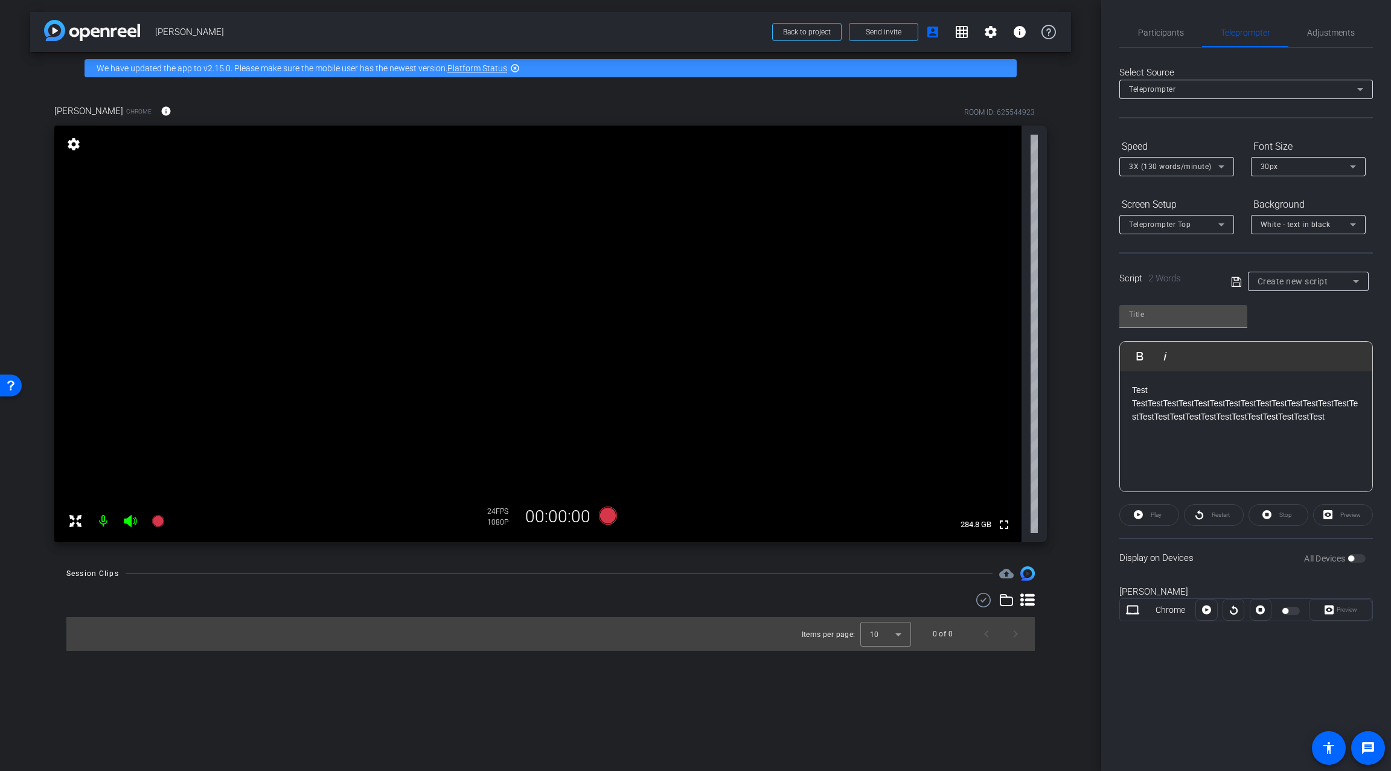
click at [1242, 445] on div "Test TestTestTestTestTestTestTestTestTestTestTestTestTestTestTestTestTestTestTe…" at bounding box center [1246, 431] width 252 height 121
click at [1145, 515] on div "Play" at bounding box center [1149, 515] width 60 height 22
click at [1197, 465] on div "Test TestTestTestTestTestTestTestTestTestTestTestTestTestTestTestTestTestTestTe…" at bounding box center [1246, 431] width 252 height 121
click at [1335, 418] on p "Test TestTestTestTestTestTestTestTestTestTestTestTestTestTestTestTestTestTestTe…" at bounding box center [1246, 403] width 228 height 40
click at [1142, 515] on div "Play" at bounding box center [1149, 515] width 60 height 22
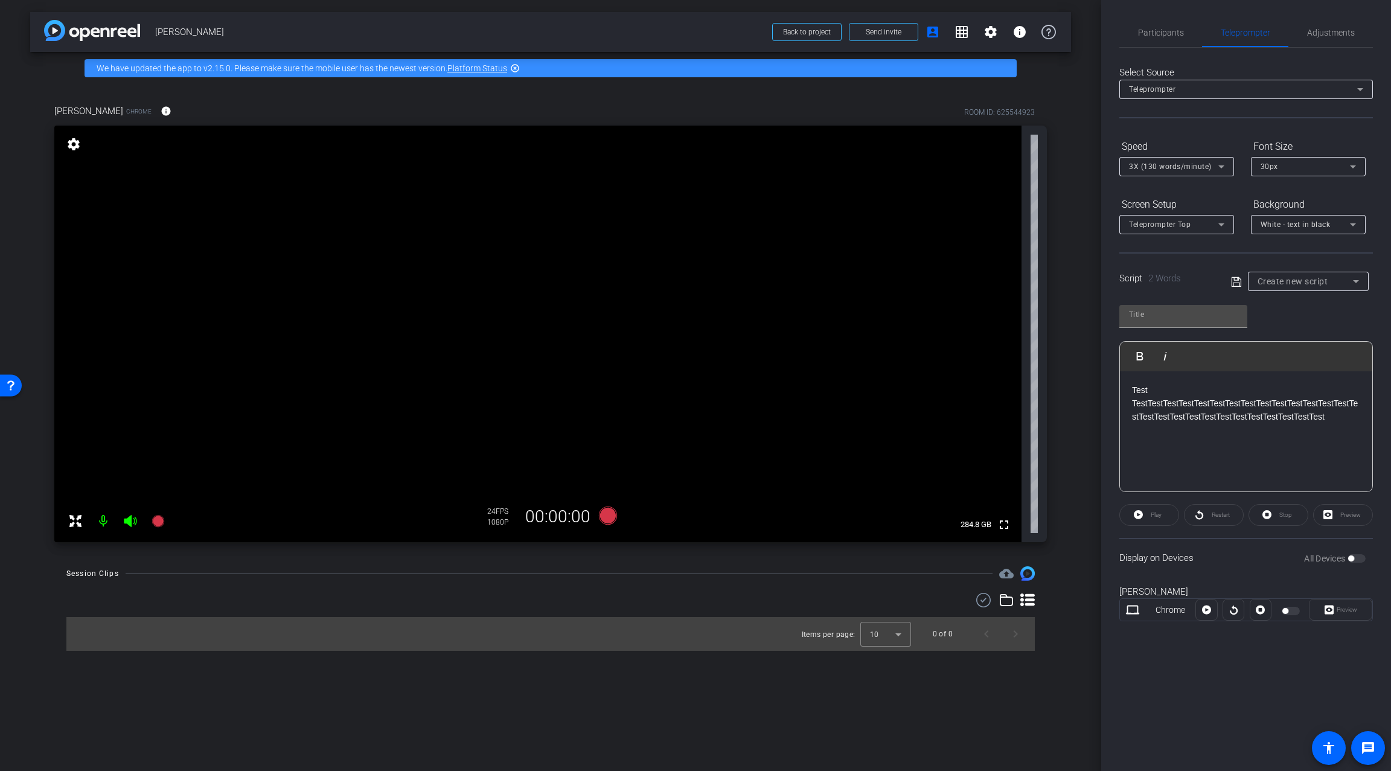
click at [1151, 514] on div "Play" at bounding box center [1149, 515] width 60 height 22
click at [1328, 516] on div "Preview" at bounding box center [1343, 515] width 60 height 22
click at [1335, 515] on div "Preview" at bounding box center [1343, 515] width 60 height 22
click at [1224, 391] on p "Test TestTestTestTestTestTestTestTestTestTestTestTestTestTestTestTestTestTestTe…" at bounding box center [1246, 403] width 228 height 40
click at [539, 252] on video at bounding box center [537, 334] width 967 height 417
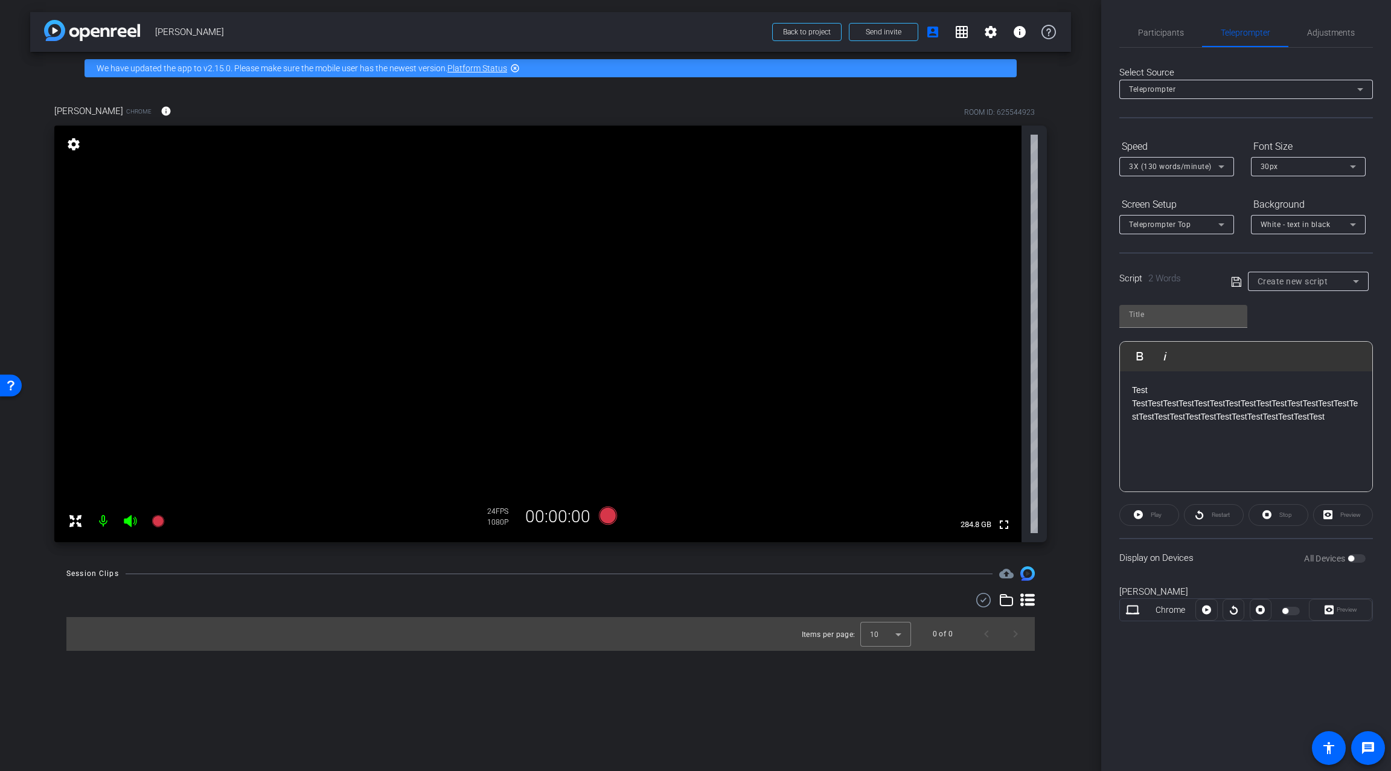
click at [1226, 416] on p "Test TestTestTestTestTestTestTestTestTestTestTestTestTestTestTestTestTestTestTe…" at bounding box center [1246, 403] width 228 height 40
click at [1166, 394] on p "Test TestTestTestTestTestTestTestTestTestTestTestTestTestTestTestTestTestTestTe…" at bounding box center [1246, 403] width 228 height 40
click at [1145, 519] on div "Play" at bounding box center [1149, 515] width 60 height 22
click at [1223, 510] on div "Restart" at bounding box center [1214, 515] width 60 height 22
click at [1222, 517] on div "Restart" at bounding box center [1214, 515] width 60 height 22
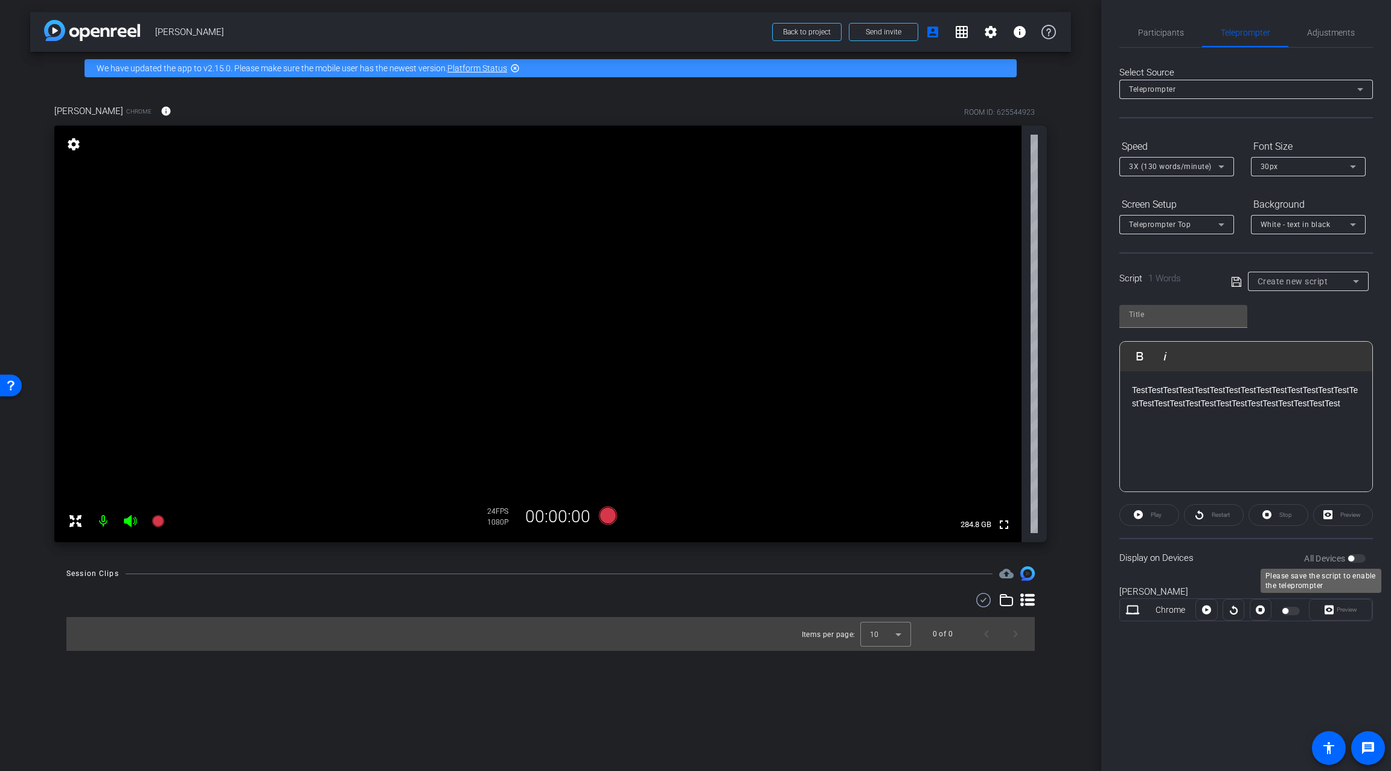
click at [1358, 560] on div "All Devices" at bounding box center [1335, 558] width 62 height 12
click at [1361, 559] on div "All Devices" at bounding box center [1335, 558] width 62 height 12
click at [1360, 559] on div "All Devices" at bounding box center [1335, 558] width 62 height 12
click at [1357, 560] on div "All Devices" at bounding box center [1335, 558] width 62 height 12
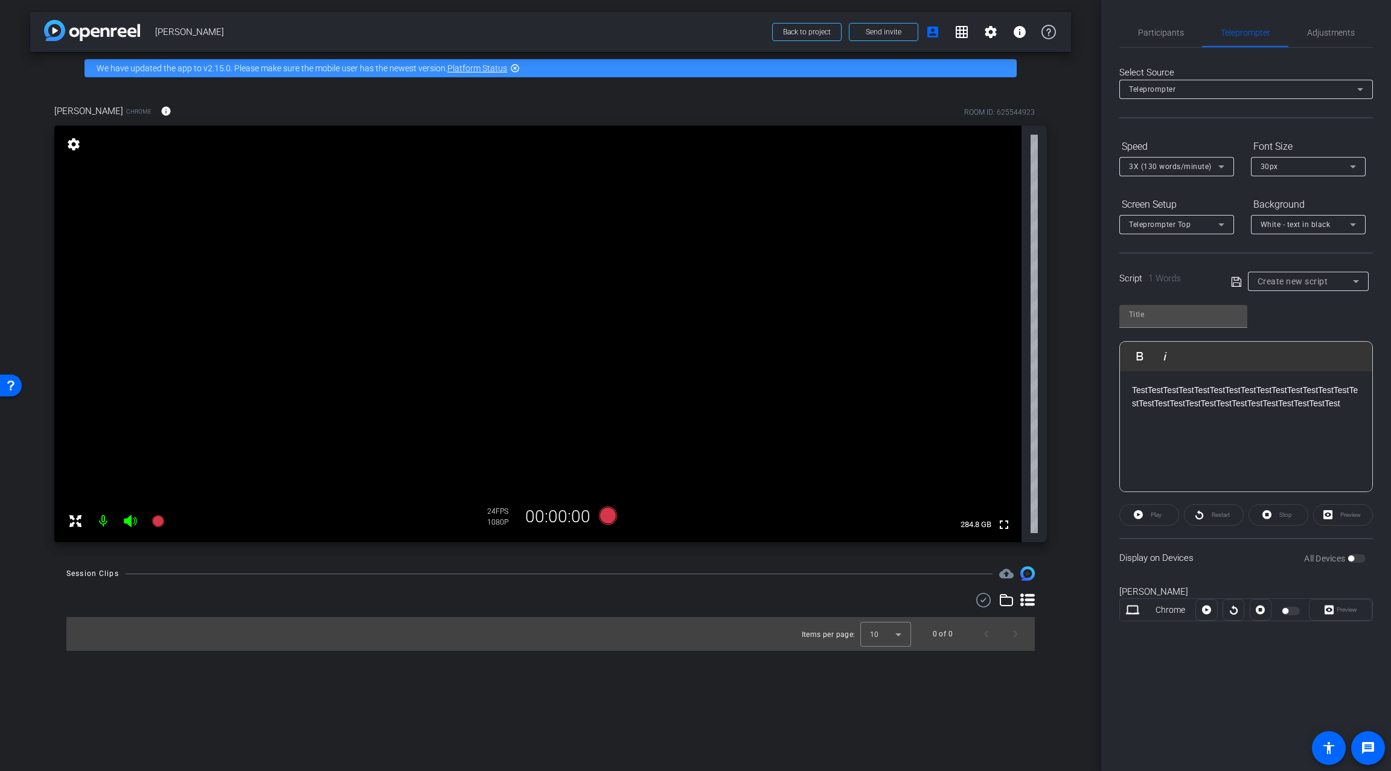
drag, startPoint x: 1257, startPoint y: 561, endPoint x: 1330, endPoint y: 580, distance: 75.4
click at [1258, 561] on div "Display on Devices All Devices" at bounding box center [1246, 557] width 254 height 39
click at [1361, 566] on div "Display on Devices All Devices" at bounding box center [1246, 557] width 254 height 39
click at [1343, 609] on div "Preview" at bounding box center [1340, 610] width 63 height 22
click at [1354, 563] on div "All Devices" at bounding box center [1335, 558] width 62 height 12
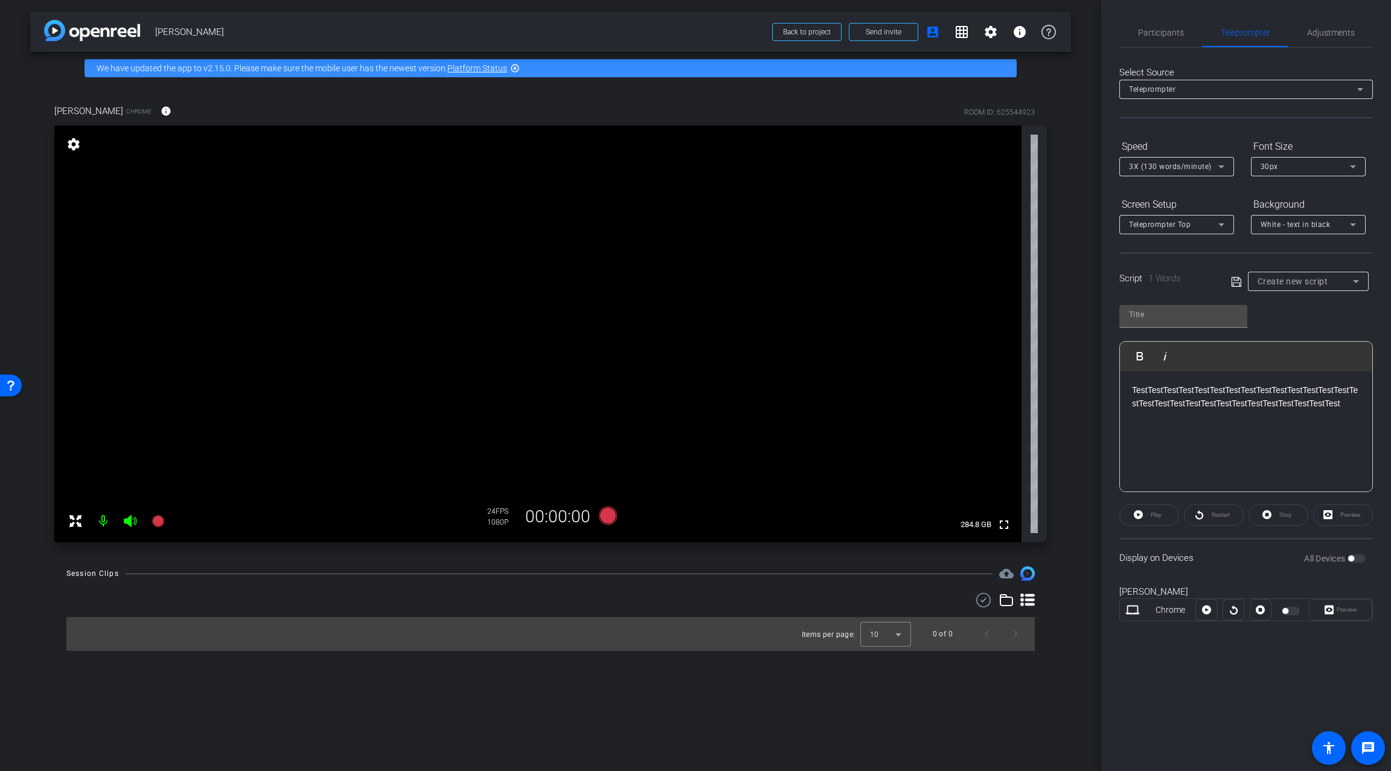
click at [1305, 412] on div "TestTestTestTestTestTestTestTestTestTestTestTestTestTestTestTestTestTestTestTes…" at bounding box center [1246, 431] width 252 height 121
click at [1241, 283] on icon at bounding box center [1236, 281] width 10 height 10
type input "Default title 4180"
click at [1152, 516] on div "Play" at bounding box center [1149, 515] width 60 height 22
click at [1258, 567] on div "Display on Devices All Devices" at bounding box center [1246, 557] width 254 height 39
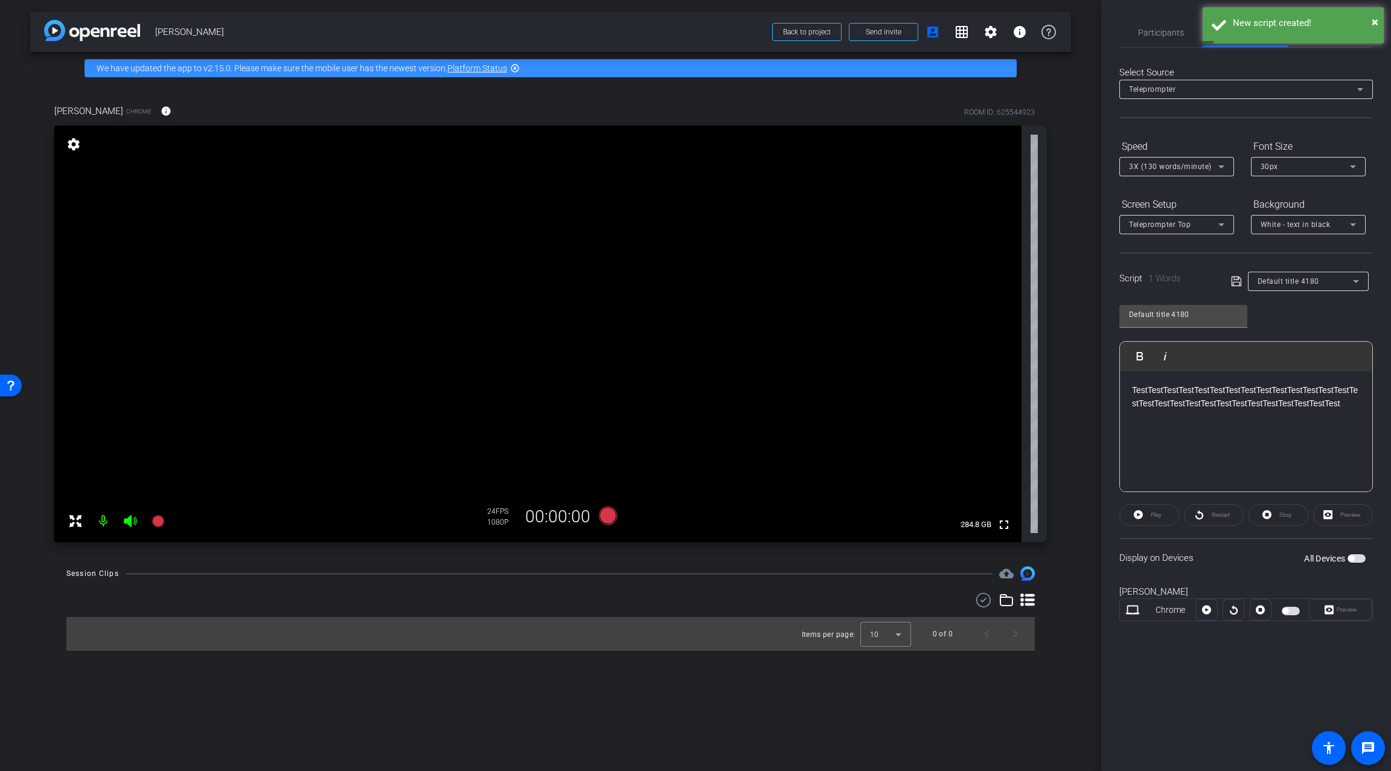
click at [1329, 608] on div "Preview" at bounding box center [1340, 610] width 63 height 22
click at [1335, 609] on div "Preview" at bounding box center [1340, 610] width 63 height 22
click at [1326, 610] on div "Preview" at bounding box center [1340, 610] width 63 height 22
click at [1151, 513] on div "Play" at bounding box center [1149, 515] width 60 height 22
click at [1177, 407] on p "TestTestTestTestTestTestTestTestTestTestTestTestTestTestTestTestTestTestTestTes…" at bounding box center [1246, 396] width 228 height 27
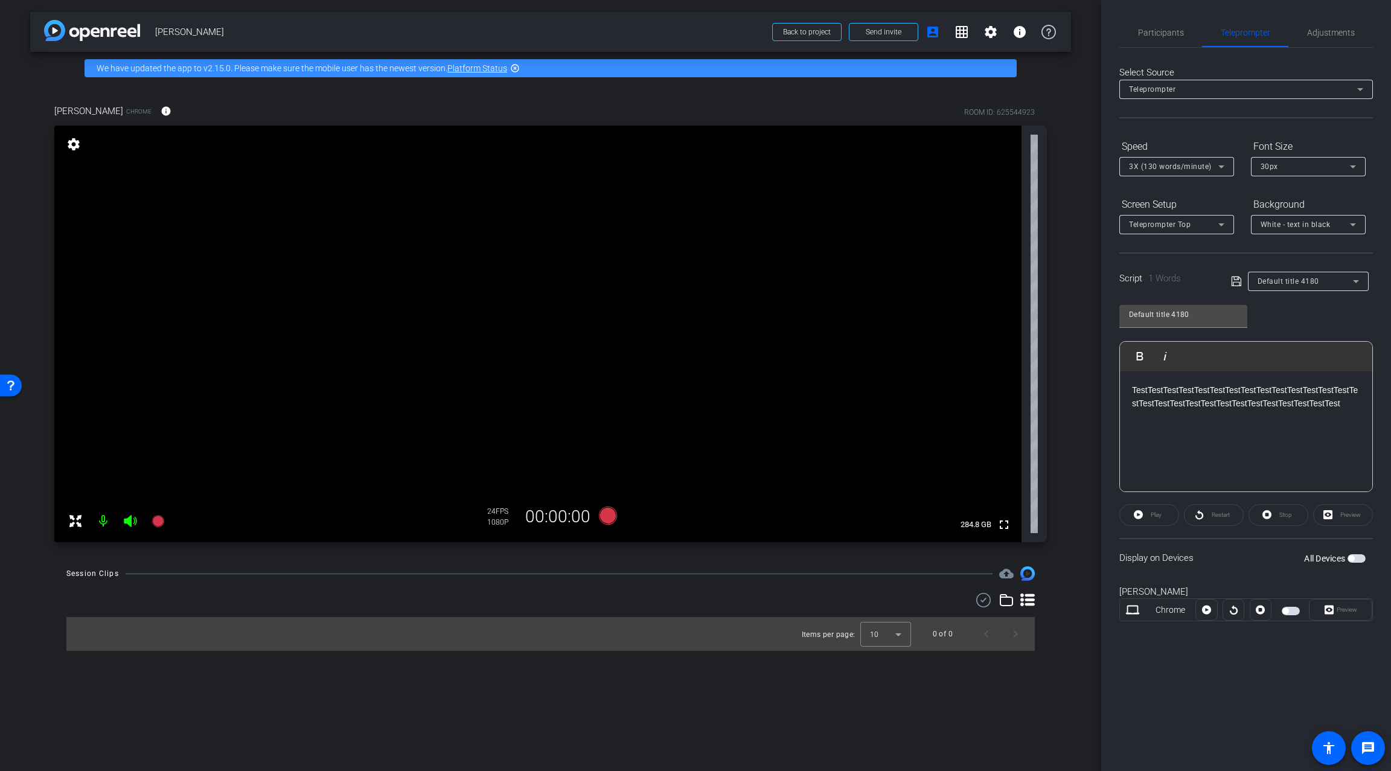
click at [1244, 400] on p "TestTestTestTestTestTestTestTestTestTestTestTestTestTestTestTestTestTestTestTes…" at bounding box center [1246, 396] width 228 height 27
click at [1155, 515] on div "Play" at bounding box center [1149, 515] width 60 height 22
click at [1350, 556] on span "button" at bounding box center [1351, 558] width 6 height 6
click at [1337, 609] on span "Preview" at bounding box center [1347, 609] width 21 height 7
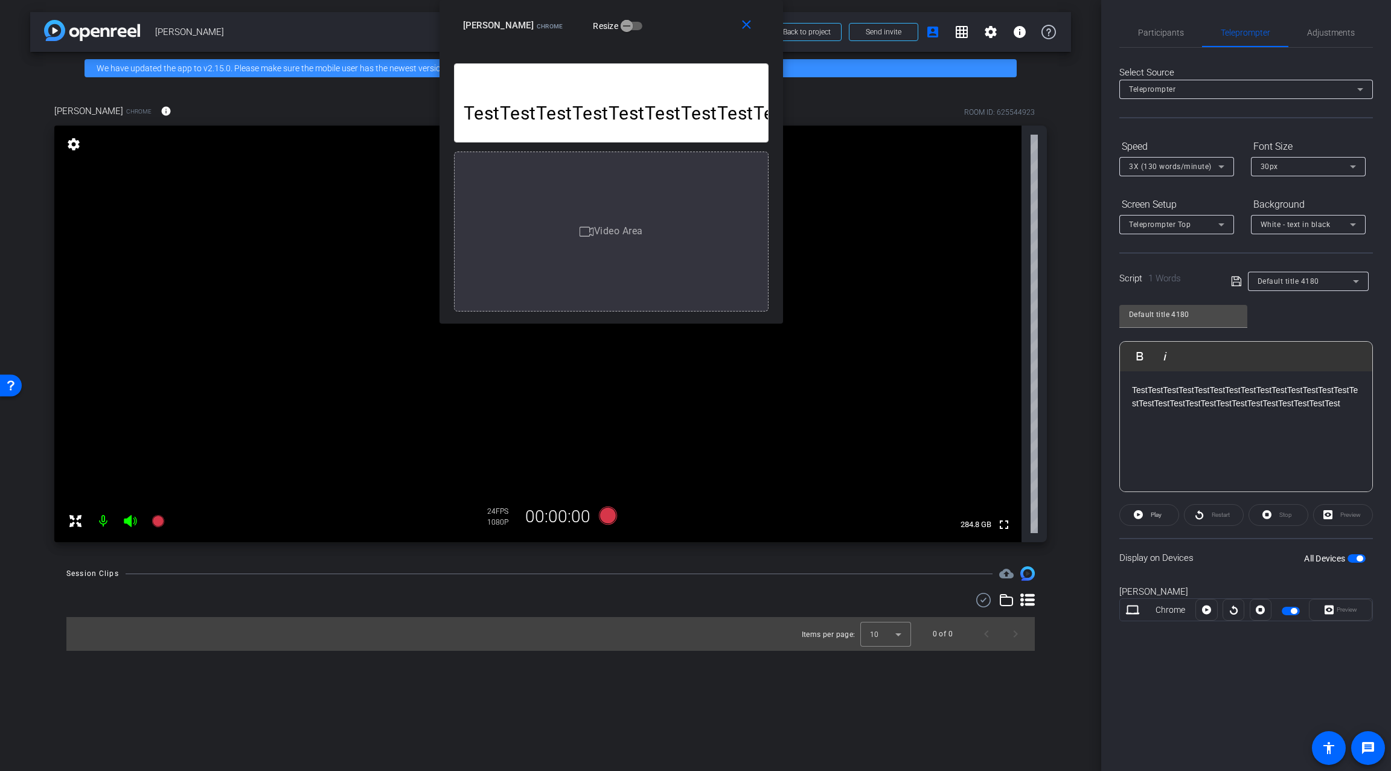
drag, startPoint x: 749, startPoint y: 249, endPoint x: 663, endPoint y: -13, distance: 276.2
click at [663, 0] on html "Accessibility Screen-Reader Guide, Feedback, and Issue Reporting | New window m…" at bounding box center [695, 385] width 1391 height 771
click at [610, 104] on p "TestTestTestTestTestTestTestTestTestTestTestTestTestTestTestTestTestTestTestTes…" at bounding box center [611, 113] width 295 height 21
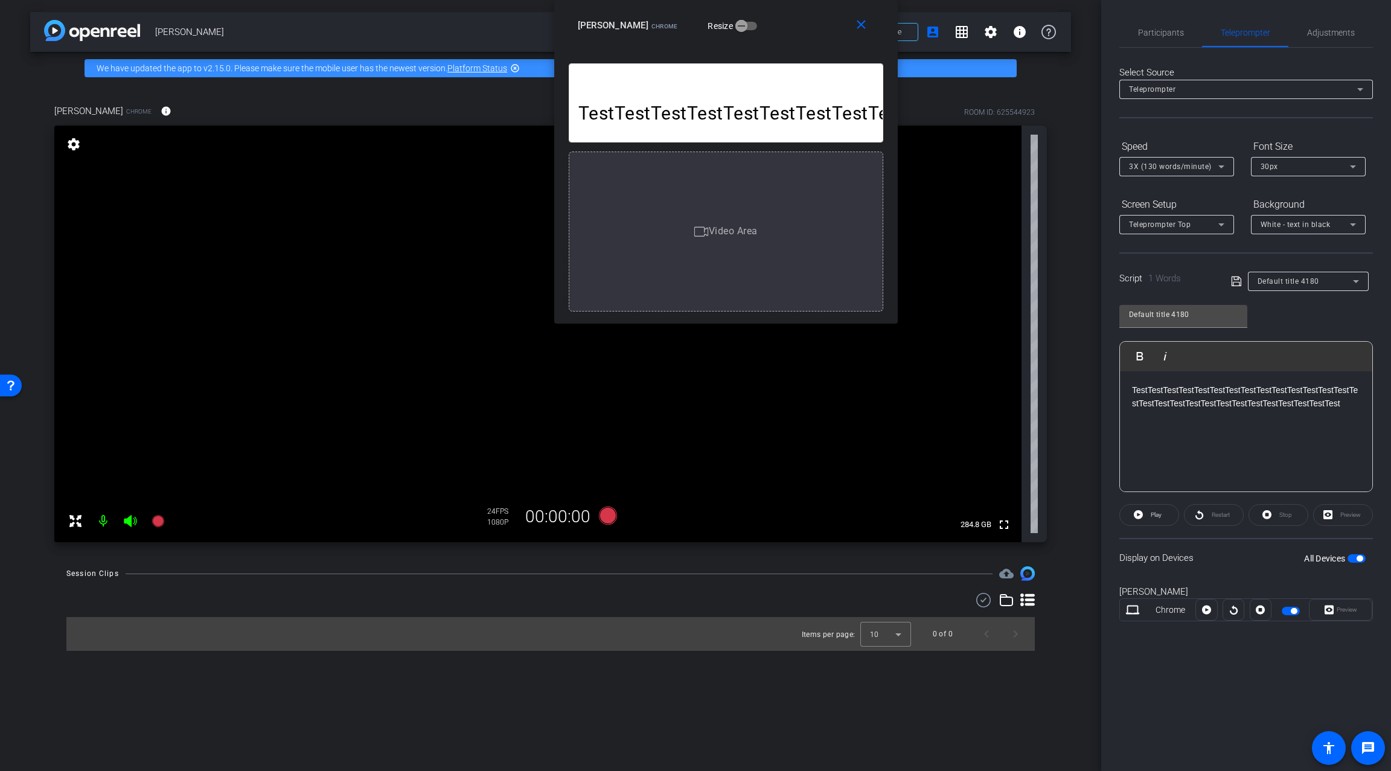
drag, startPoint x: 670, startPoint y: 33, endPoint x: 785, endPoint y: 5, distance: 117.9
click at [785, 5] on div "close [PERSON_NAME] Chrome Resize" at bounding box center [726, 27] width 344 height 54
click at [1151, 513] on span "Play" at bounding box center [1156, 514] width 11 height 7
click at [1251, 417] on div "TestTestTestTestTestTestTestTestTestTestTestTestTestTestTestTestTestTestTestTes…" at bounding box center [1246, 431] width 252 height 121
click at [863, 22] on mat-icon "close" at bounding box center [861, 25] width 15 height 15
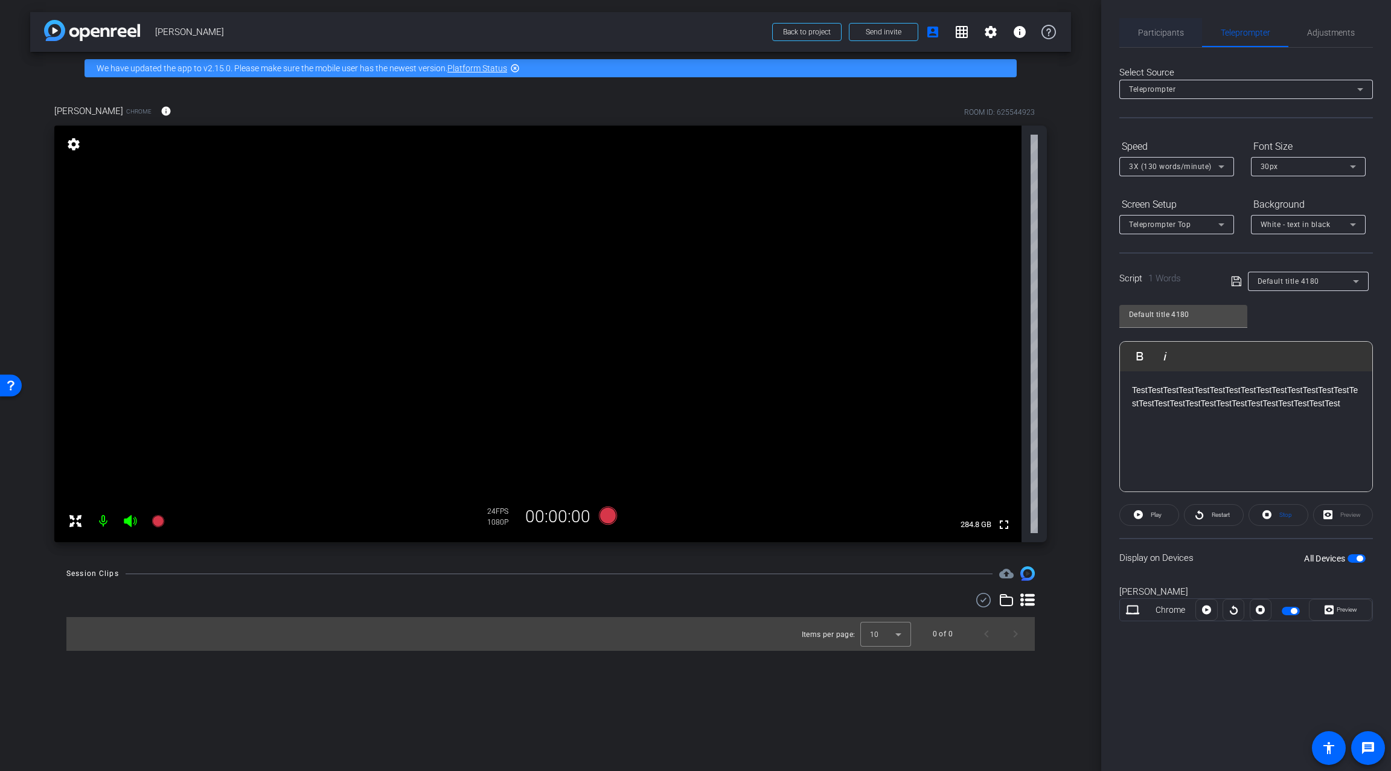
click at [1162, 31] on span "Participants" at bounding box center [1161, 32] width 46 height 8
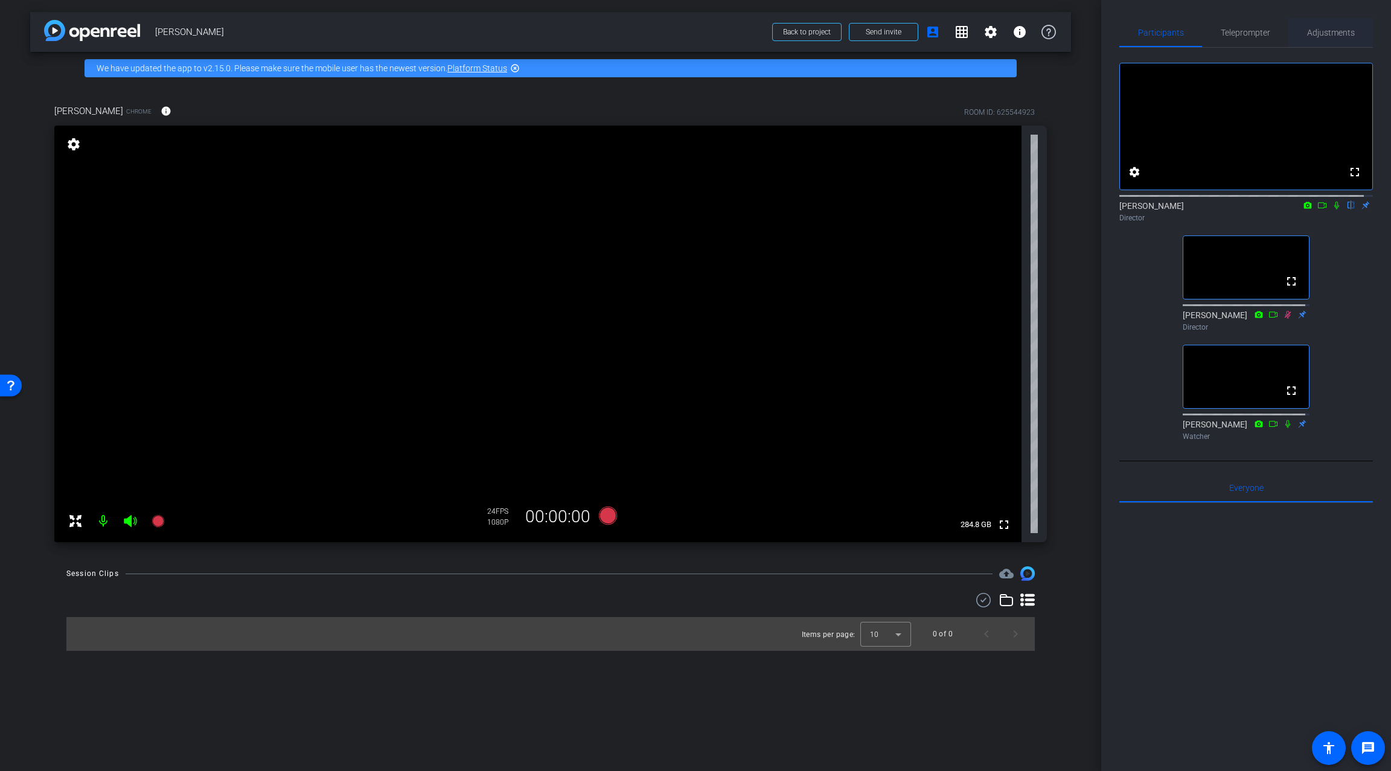
click at [1314, 32] on span "Adjustments" at bounding box center [1331, 32] width 48 height 8
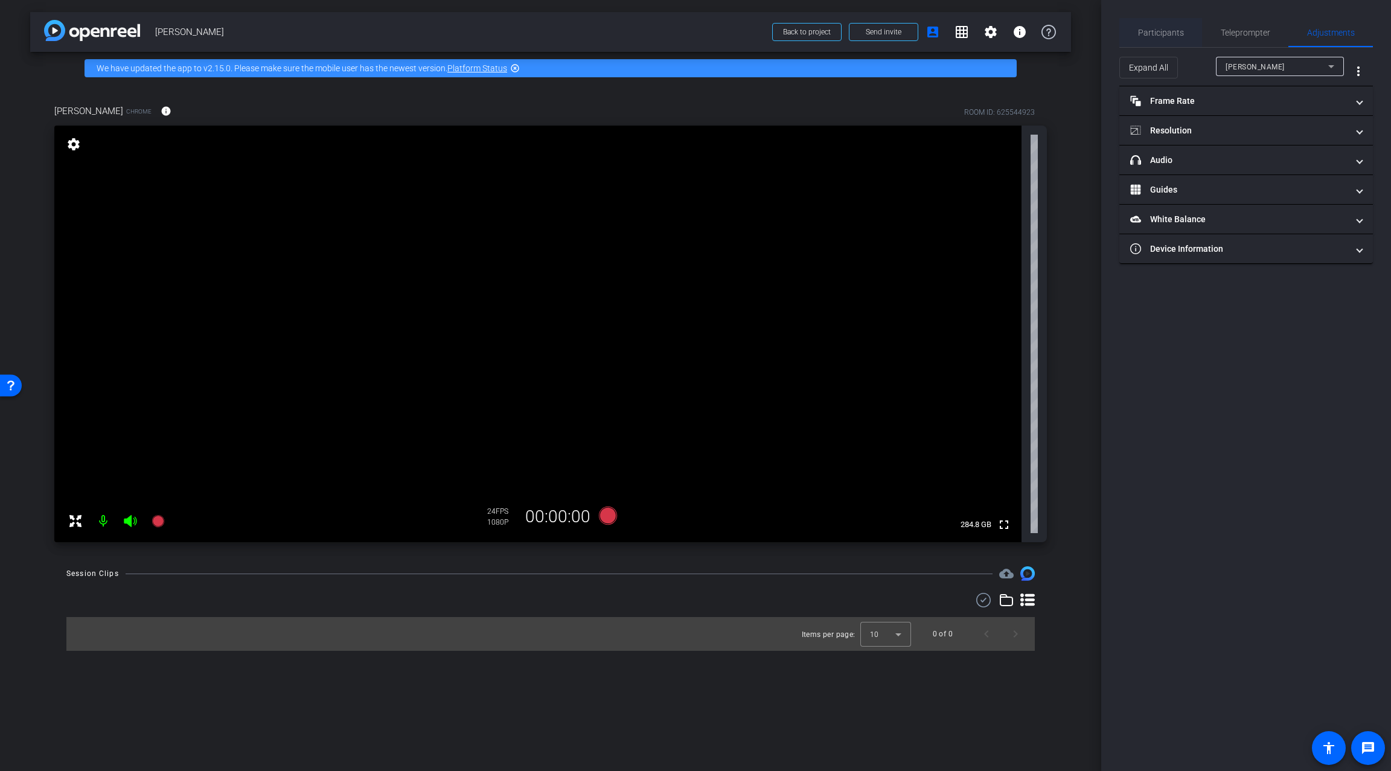
click at [1168, 25] on span "Participants" at bounding box center [1161, 32] width 46 height 29
